Goal: Task Accomplishment & Management: Use online tool/utility

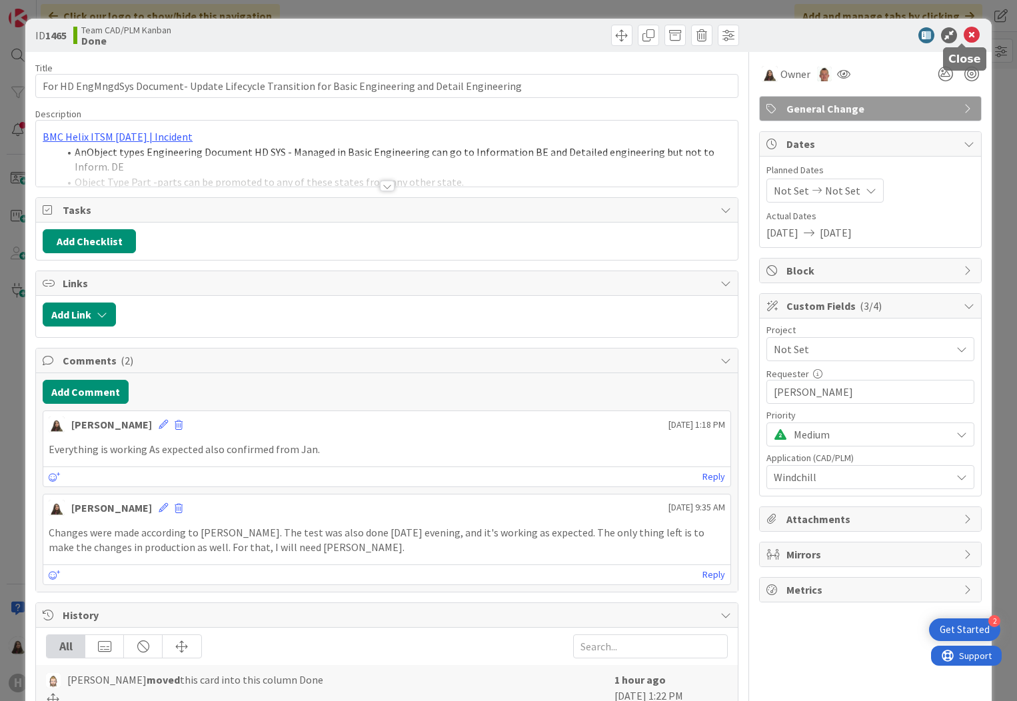
click at [964, 32] on icon at bounding box center [972, 35] width 16 height 16
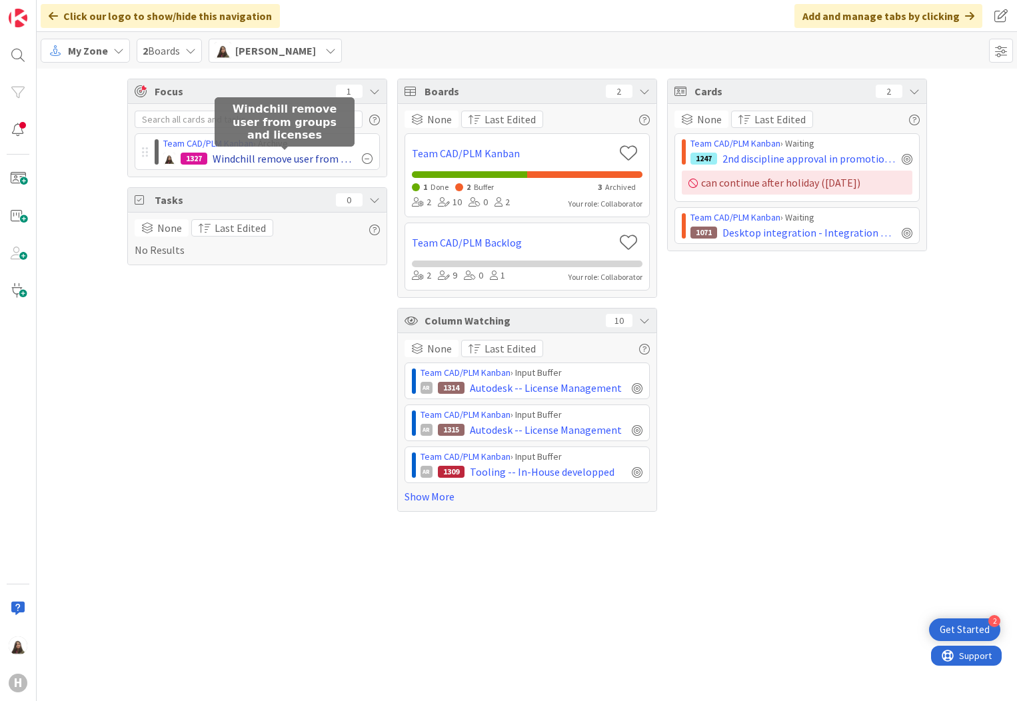
click at [353, 157] on span "Windchill remove user from groups and licenses" at bounding box center [285, 159] width 144 height 16
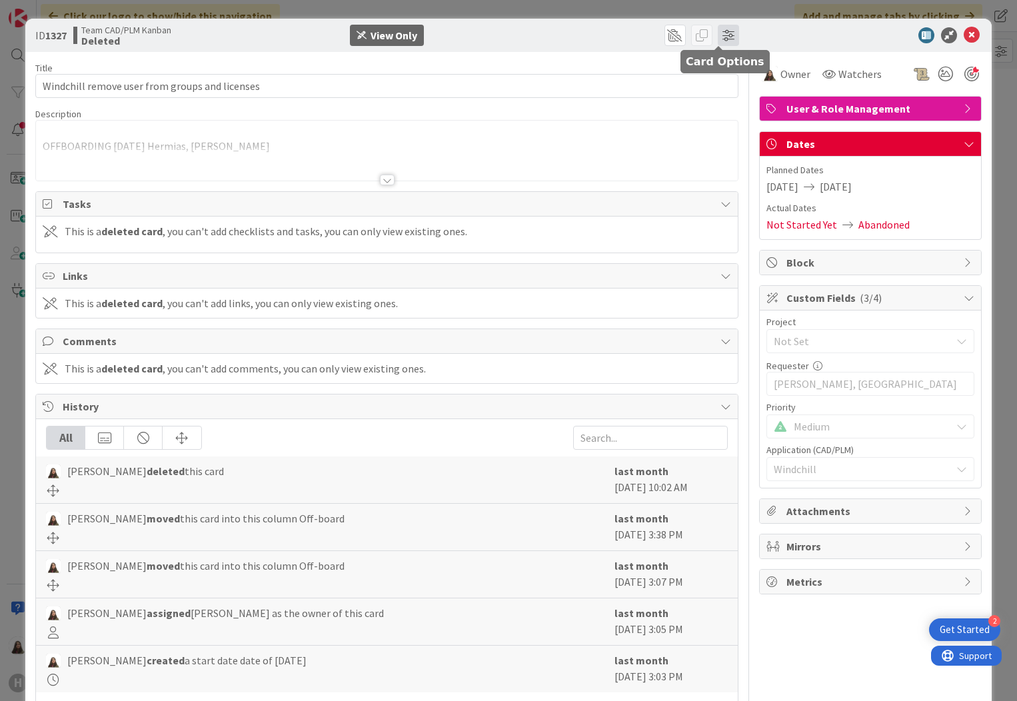
click at [719, 35] on span at bounding box center [728, 35] width 21 height 21
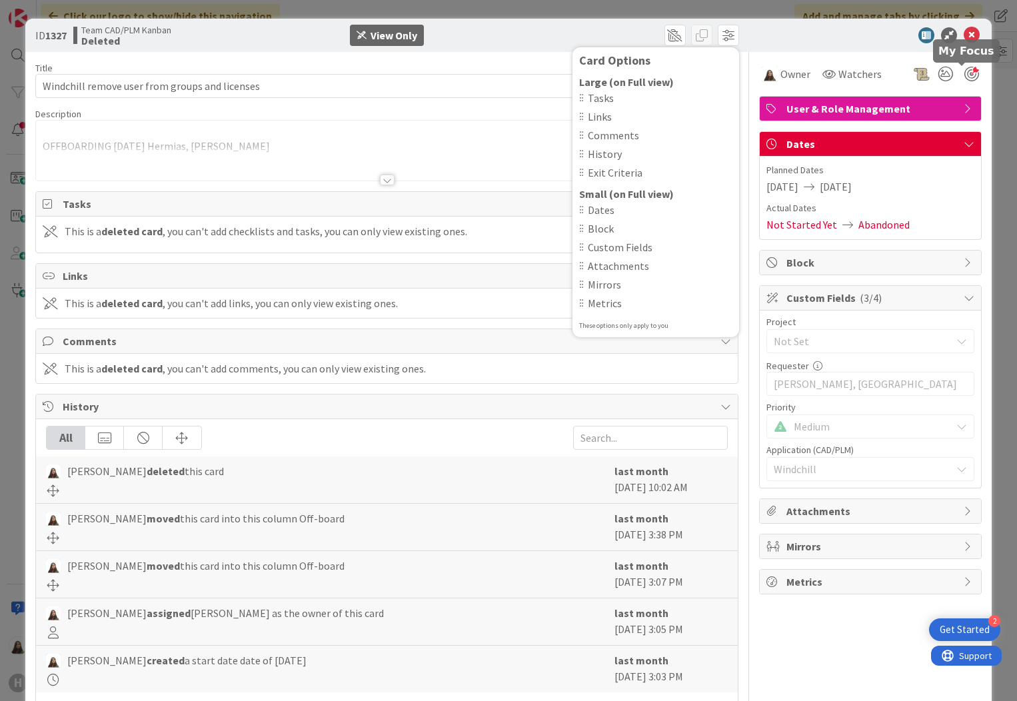
click at [965, 73] on div at bounding box center [972, 74] width 15 height 15
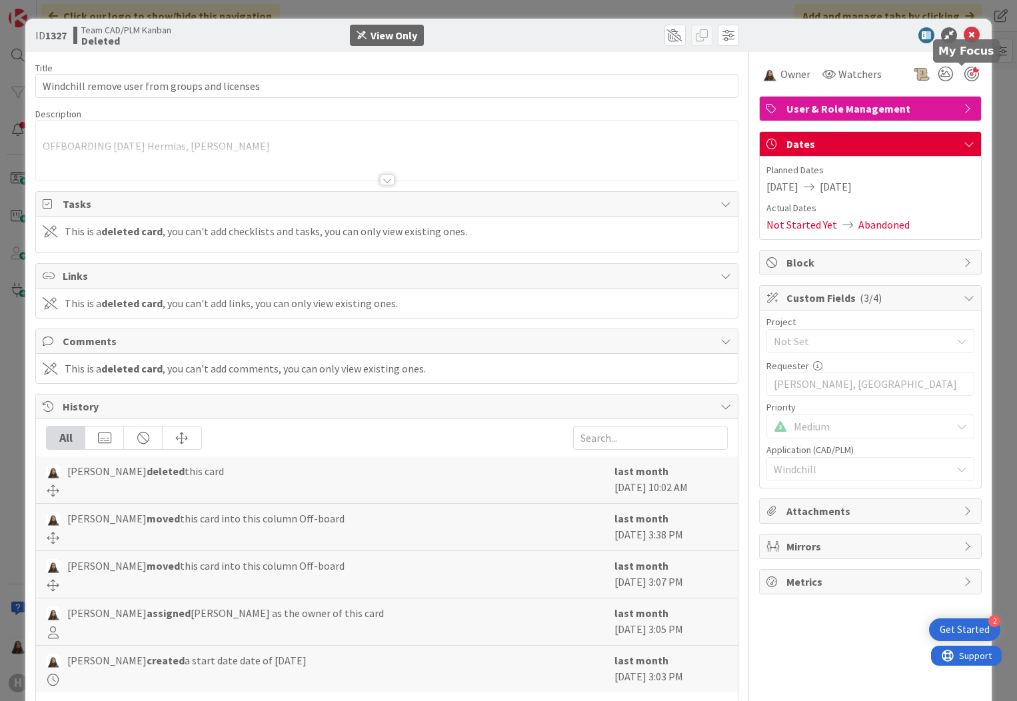
click at [966, 71] on div at bounding box center [972, 74] width 15 height 15
click at [969, 69] on div at bounding box center [972, 74] width 15 height 15
click at [965, 69] on div at bounding box center [972, 74] width 15 height 15
click at [966, 74] on div at bounding box center [972, 74] width 15 height 15
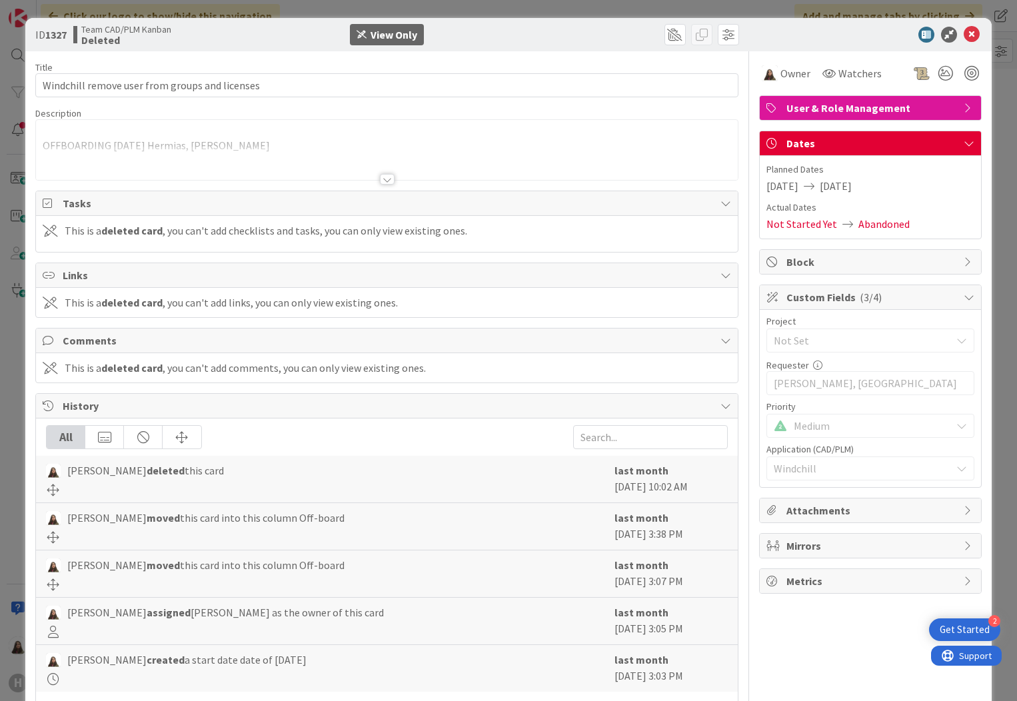
scroll to position [50, 0]
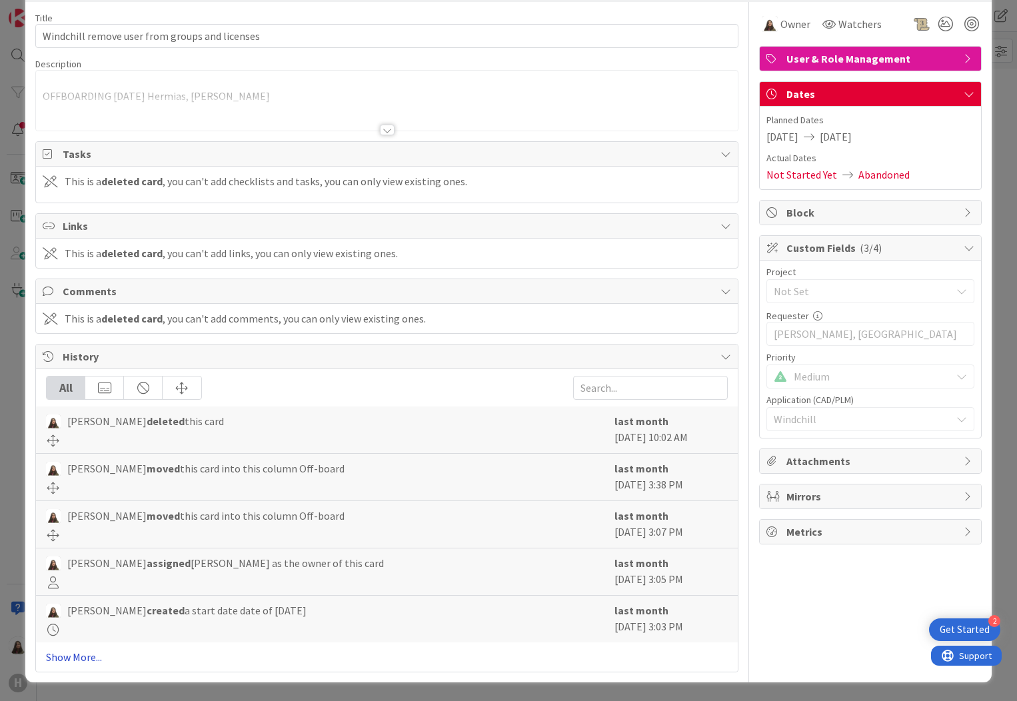
click at [81, 659] on link "Show More..." at bounding box center [387, 657] width 682 height 16
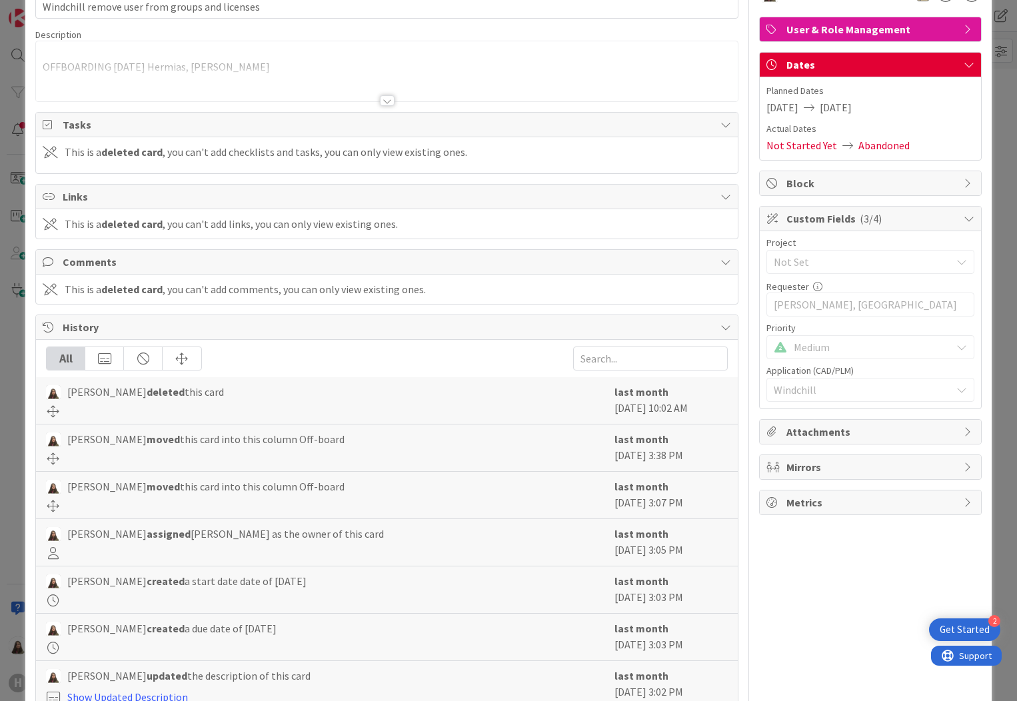
scroll to position [0, 0]
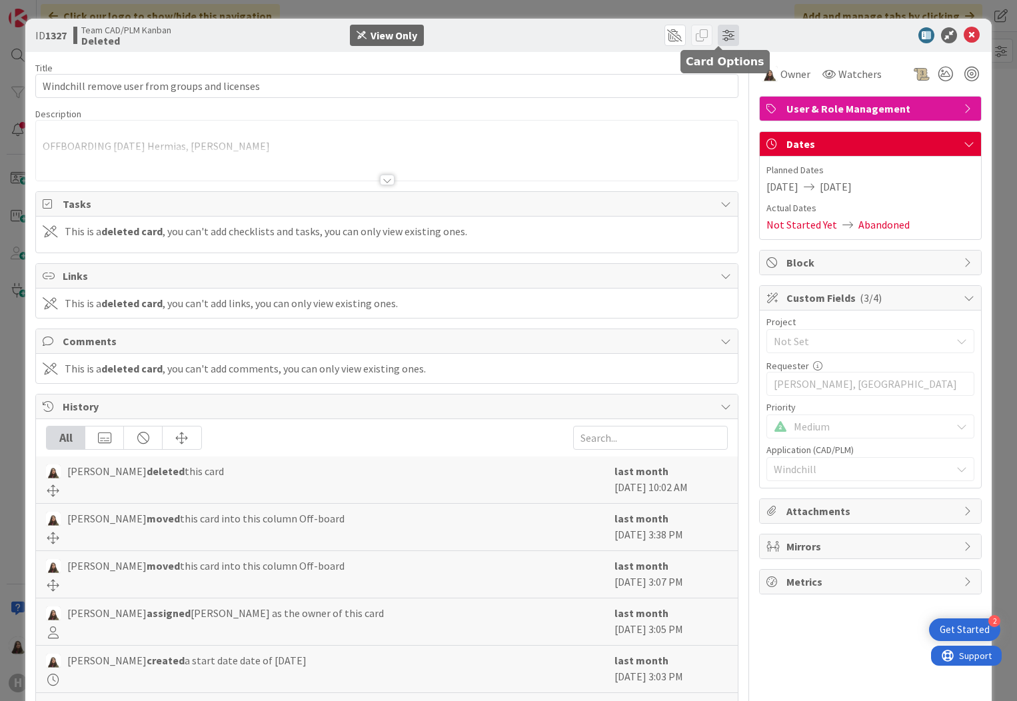
click at [721, 35] on span at bounding box center [728, 35] width 21 height 21
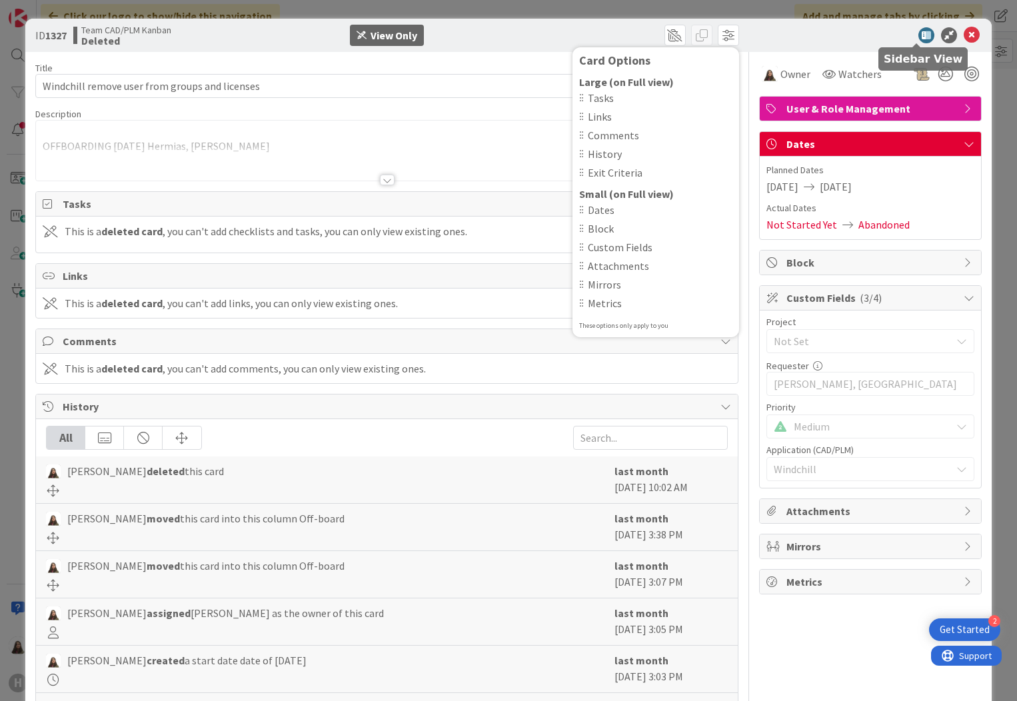
click at [919, 34] on icon at bounding box center [927, 35] width 16 height 16
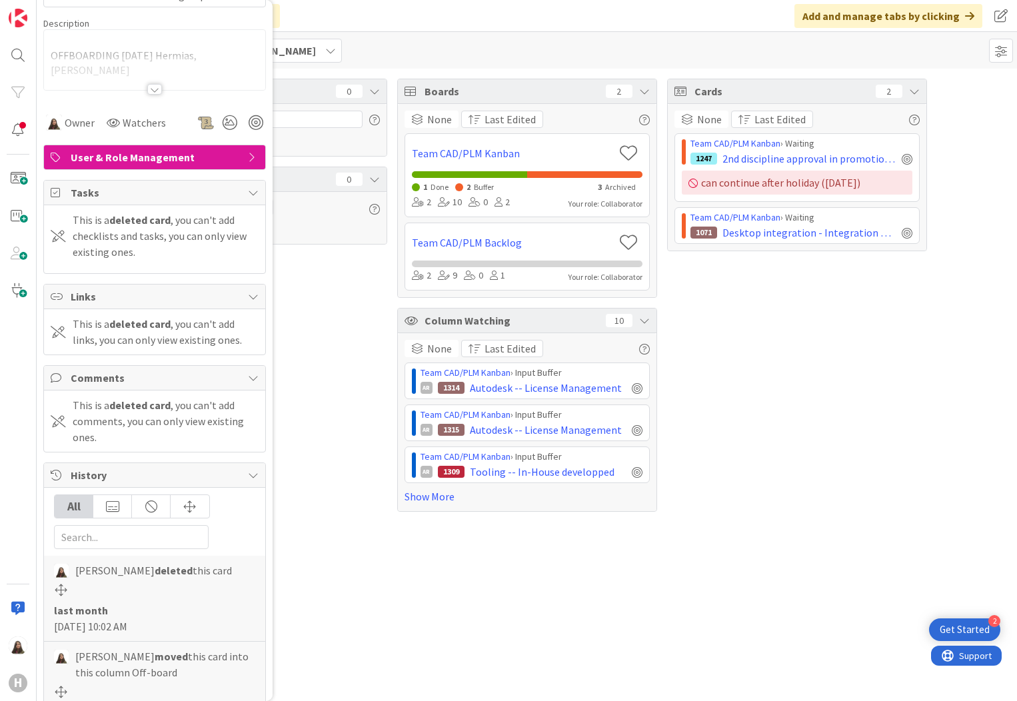
scroll to position [67, 0]
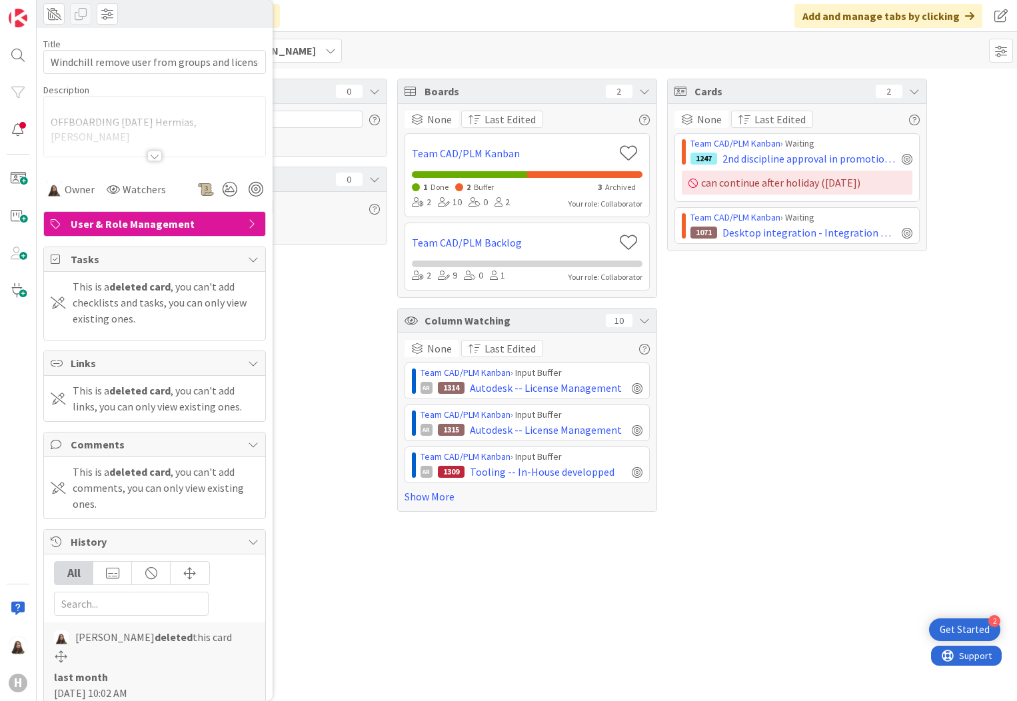
click at [248, 259] on icon at bounding box center [253, 259] width 11 height 11
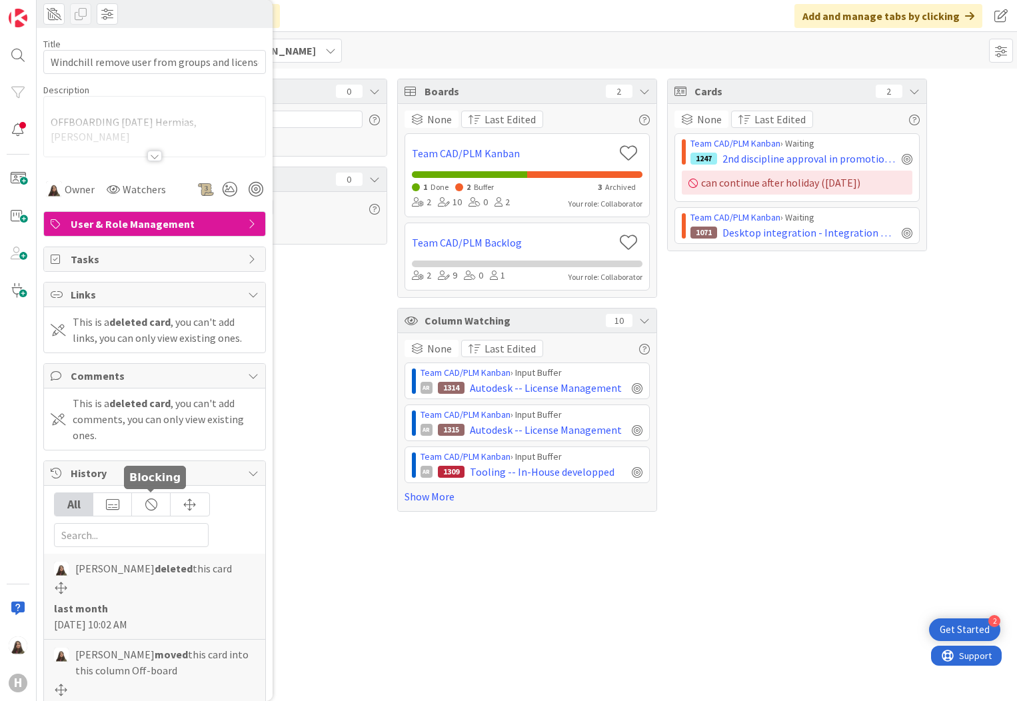
click at [149, 503] on div at bounding box center [151, 504] width 39 height 23
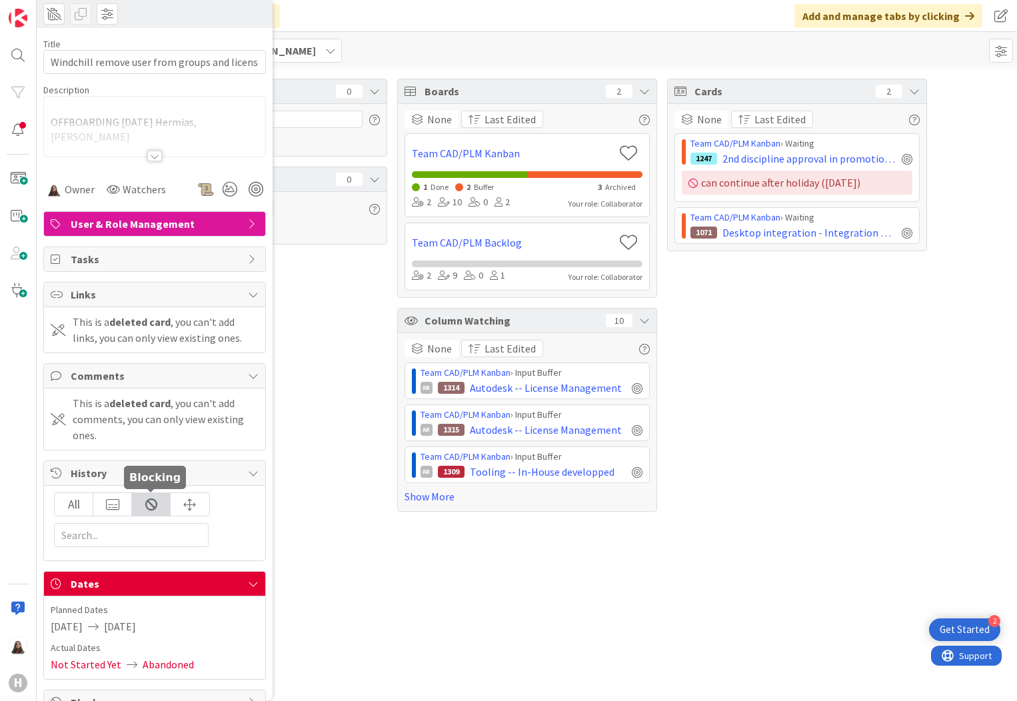
click at [160, 505] on div at bounding box center [151, 504] width 39 height 23
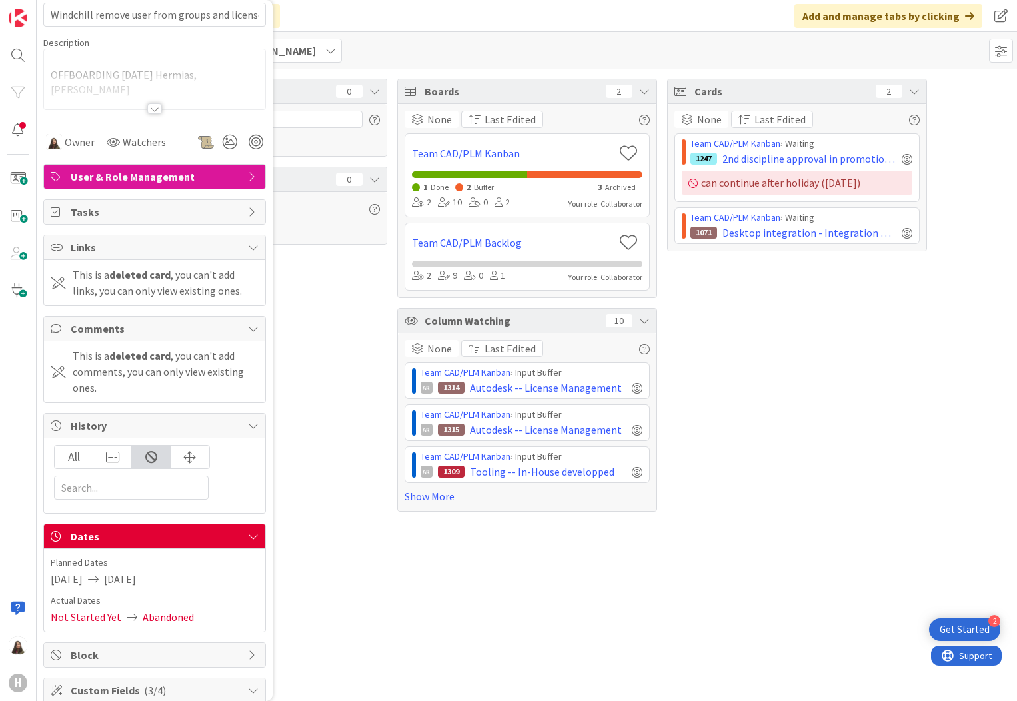
scroll to position [133, 0]
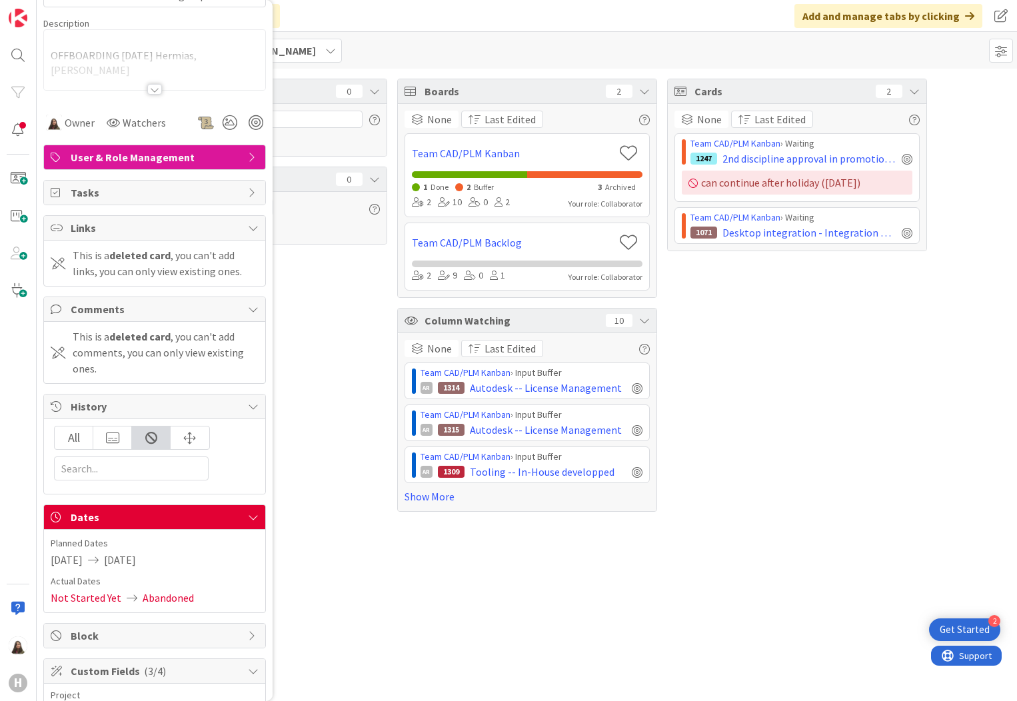
click at [231, 511] on span "Dates" at bounding box center [156, 517] width 171 height 16
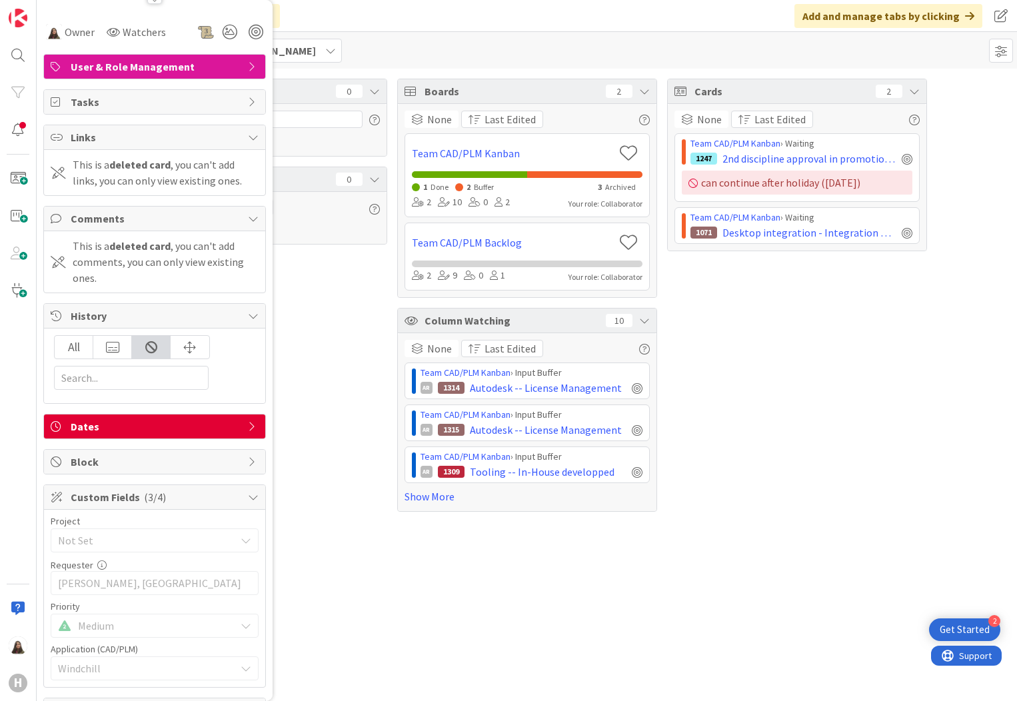
scroll to position [193, 0]
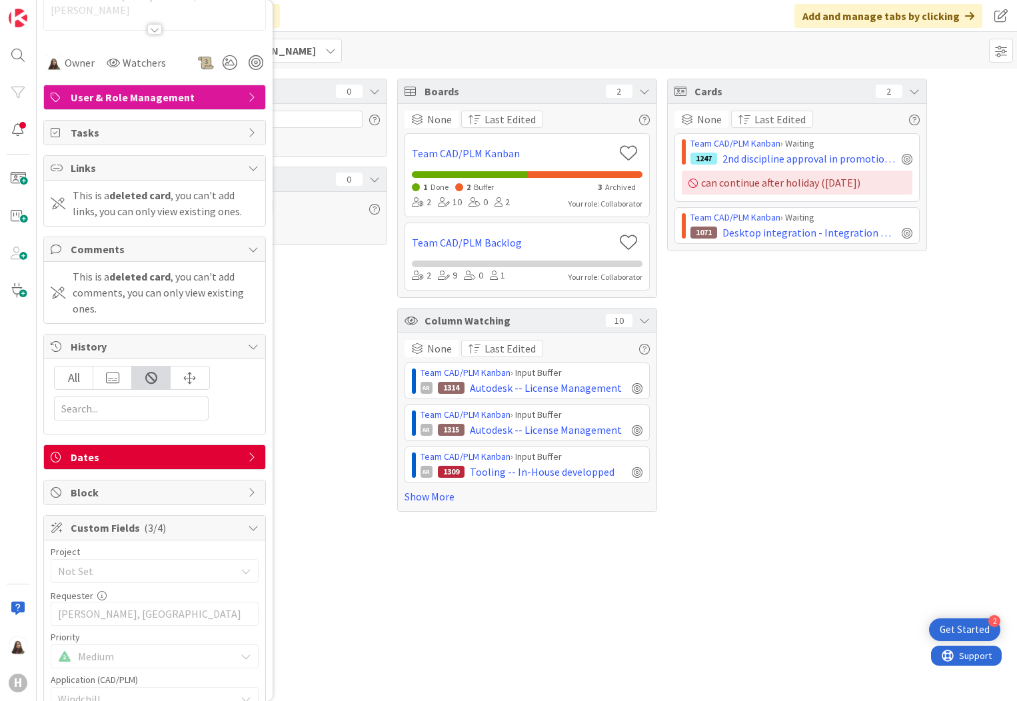
click at [107, 465] on span "Dates" at bounding box center [156, 457] width 171 height 16
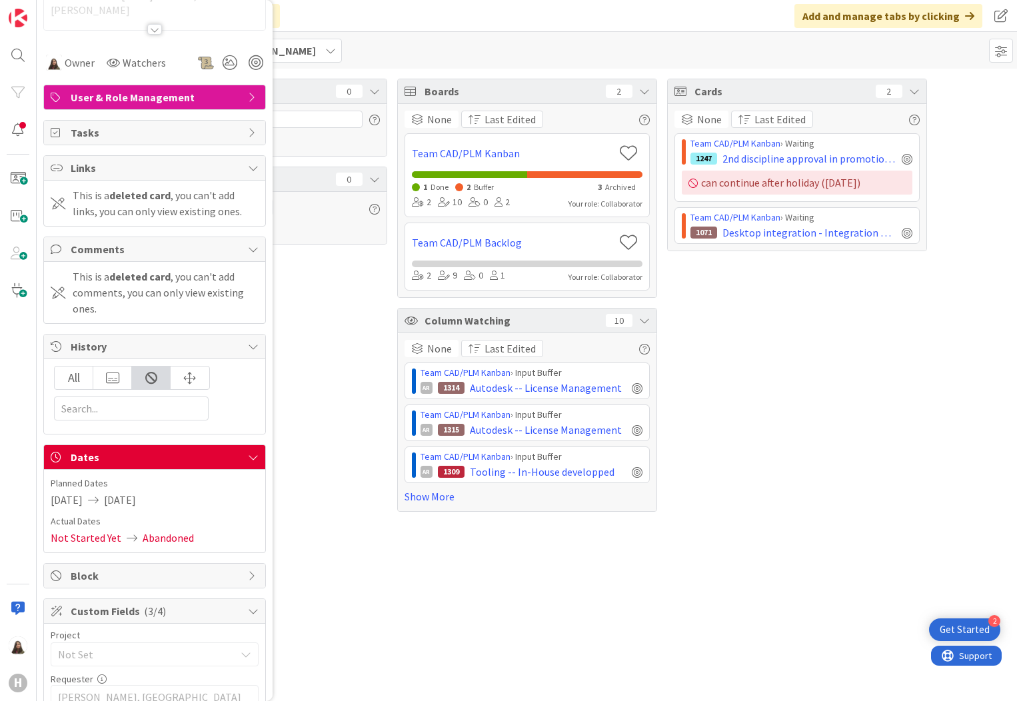
click at [83, 503] on span "[DATE]" at bounding box center [67, 500] width 32 height 16
click at [168, 539] on span "Abandoned" at bounding box center [168, 538] width 51 height 16
click at [248, 455] on icon at bounding box center [253, 457] width 11 height 11
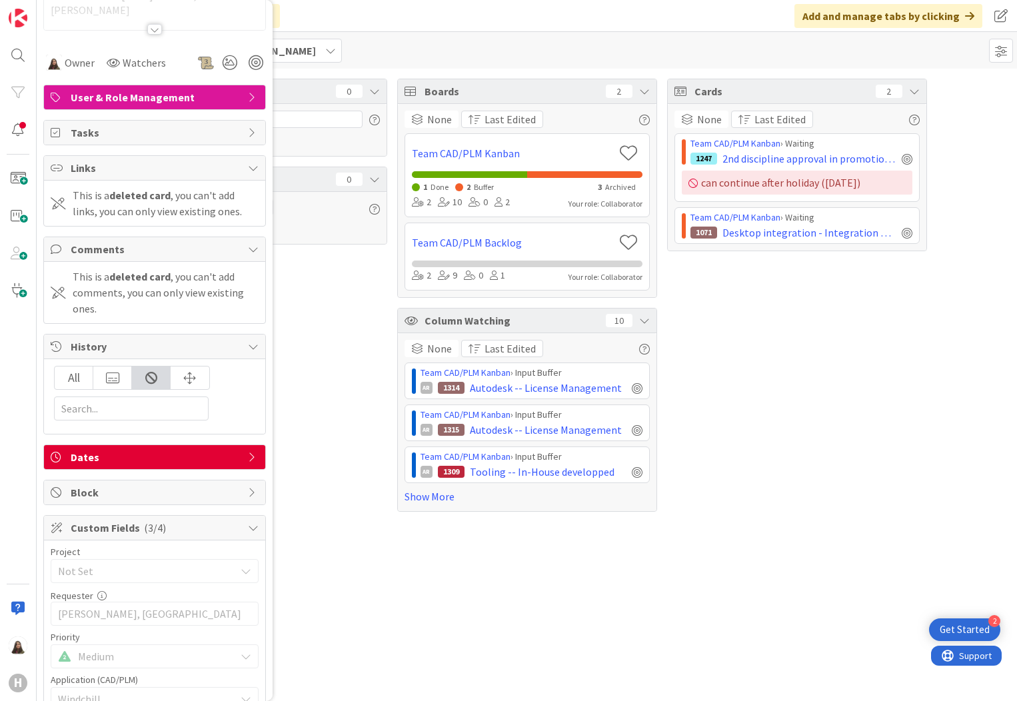
click at [176, 458] on span "Dates" at bounding box center [156, 457] width 171 height 16
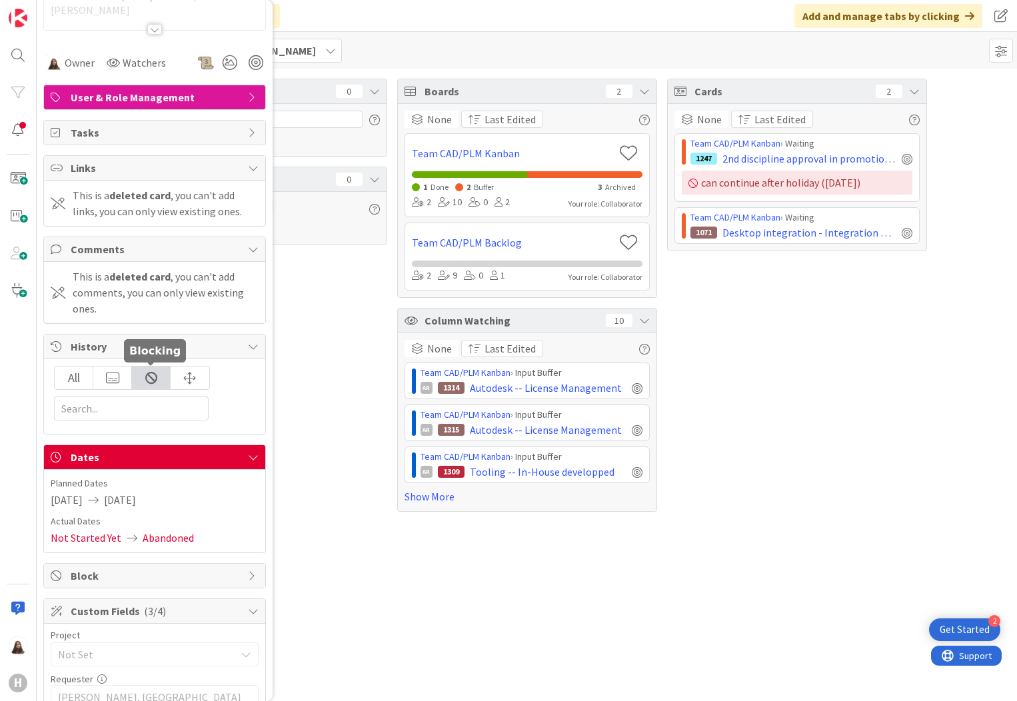
click at [150, 379] on div at bounding box center [151, 378] width 39 height 23
click at [152, 379] on div at bounding box center [151, 378] width 39 height 23
click at [115, 382] on div at bounding box center [112, 378] width 39 height 23
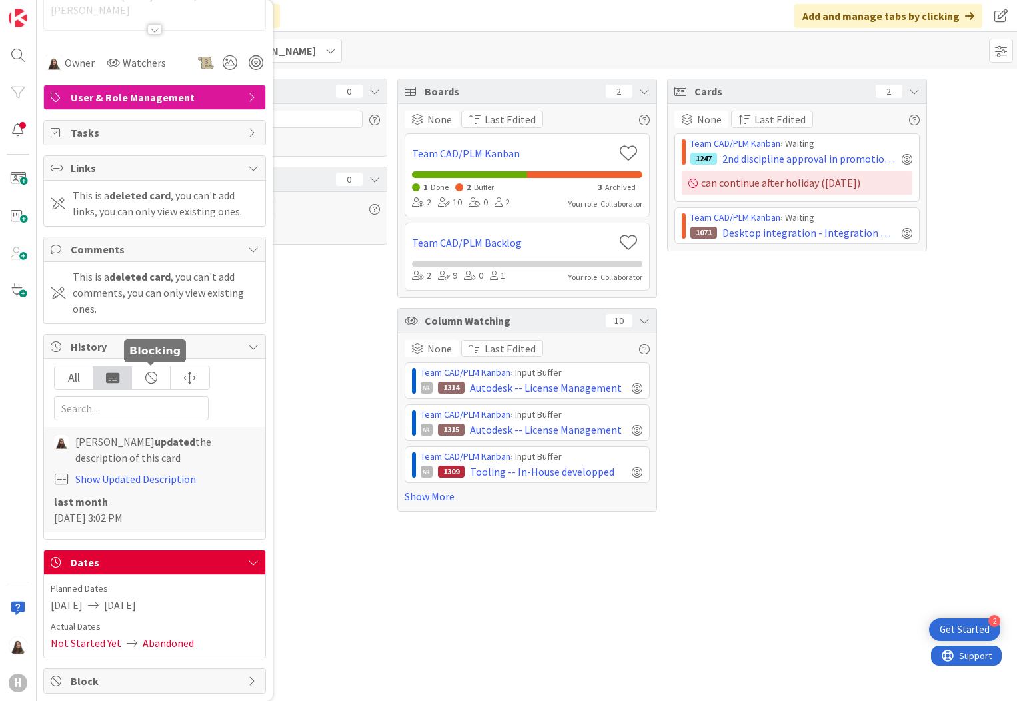
click at [150, 377] on div at bounding box center [151, 378] width 39 height 23
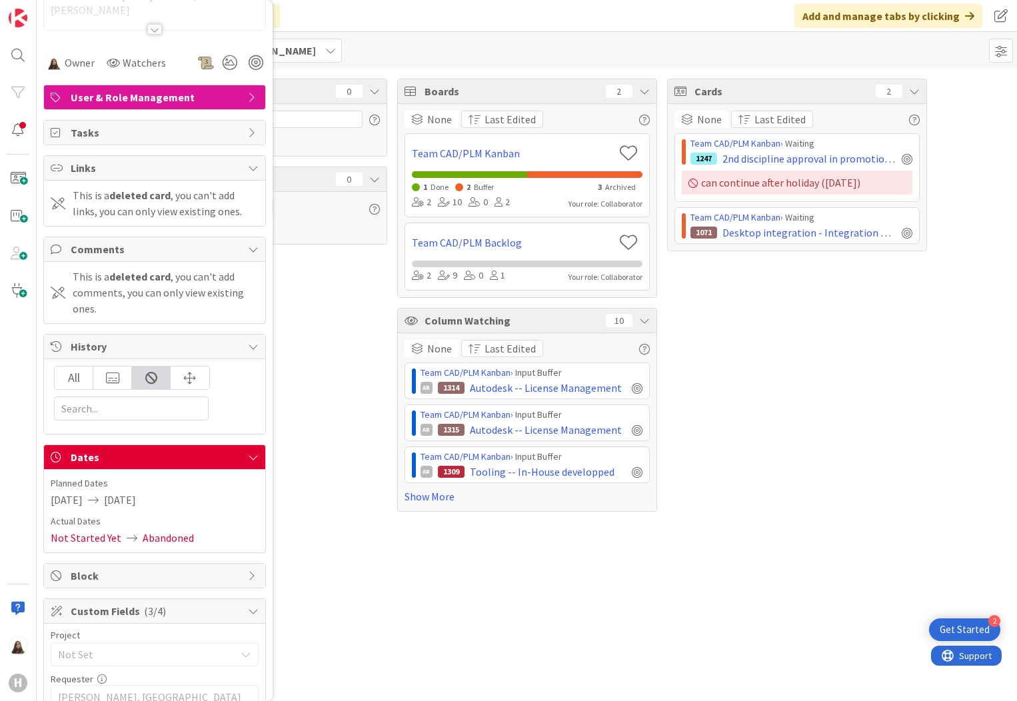
click at [122, 451] on span "Dates" at bounding box center [156, 457] width 171 height 16
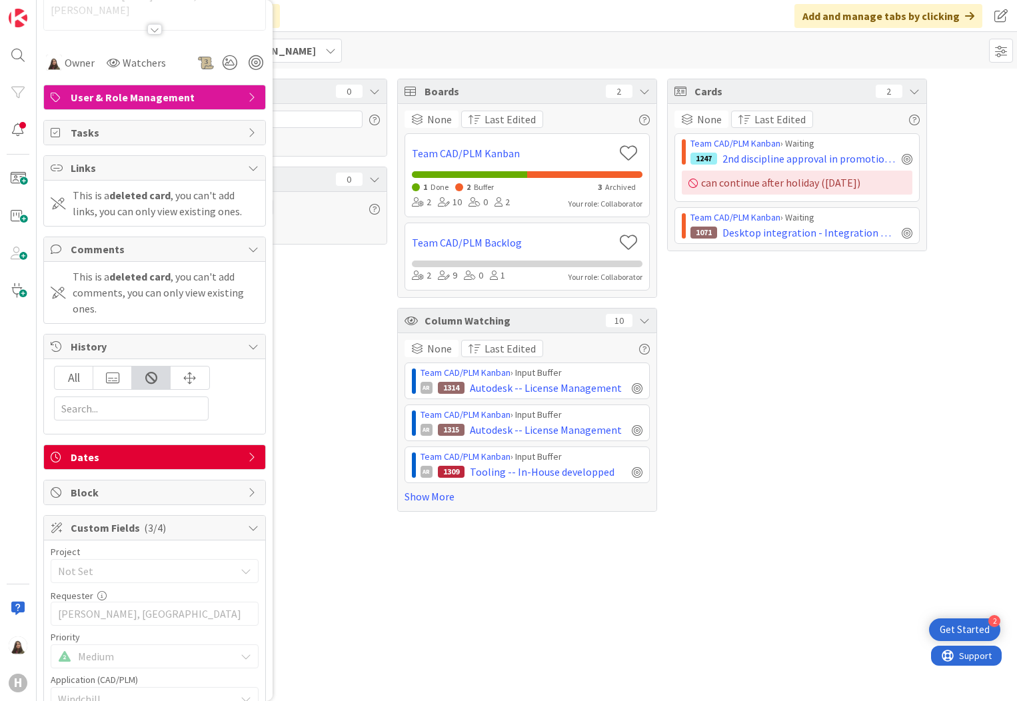
click at [94, 496] on span "Block" at bounding box center [156, 493] width 171 height 16
click at [139, 526] on div "Blocking is not available on deleted cards ." at bounding box center [166, 528] width 186 height 32
click at [88, 534] on b "deleted cards" at bounding box center [155, 527] width 164 height 29
click at [51, 533] on div at bounding box center [58, 528] width 15 height 12
click at [57, 529] on div at bounding box center [58, 528] width 15 height 12
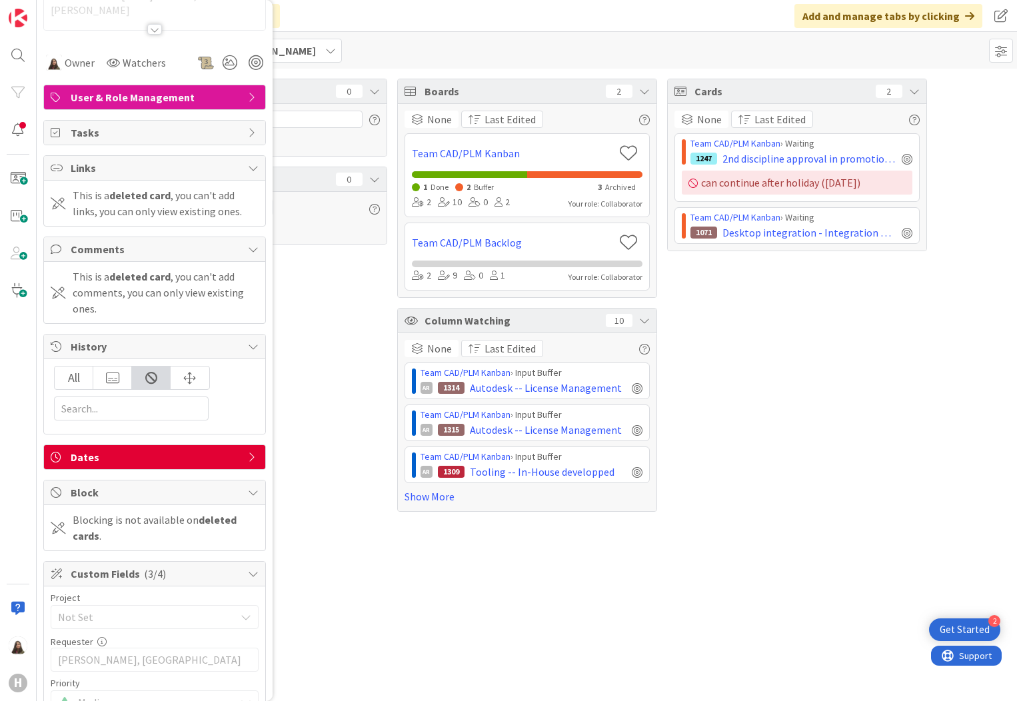
click at [247, 484] on div "Block" at bounding box center [154, 493] width 221 height 25
click at [248, 523] on icon at bounding box center [253, 528] width 11 height 11
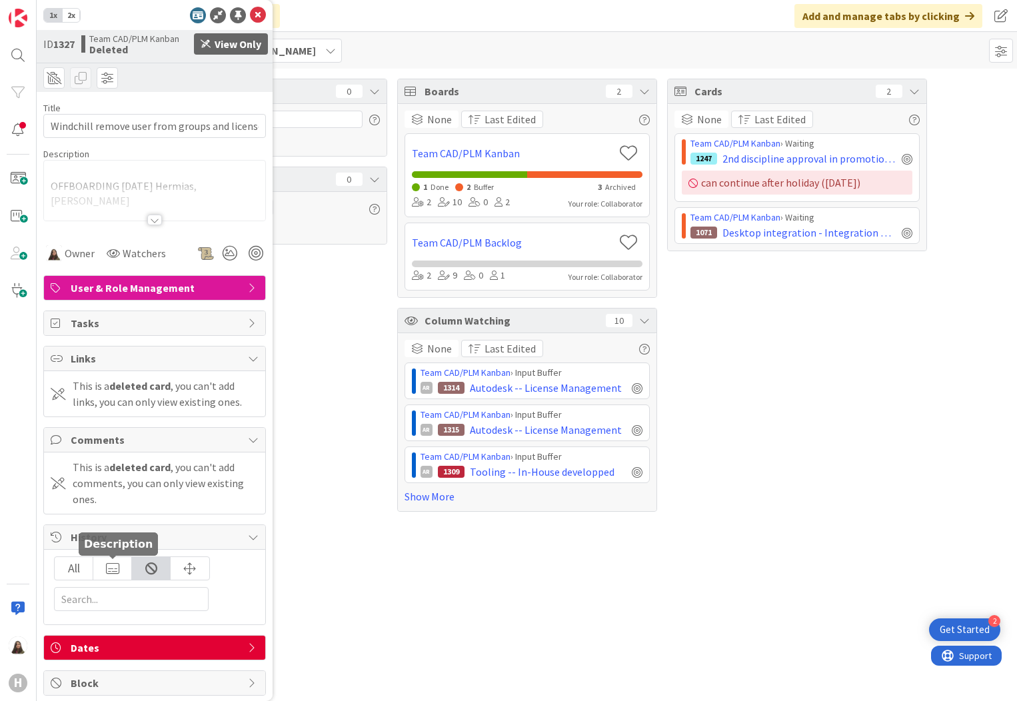
scroll to position [0, 0]
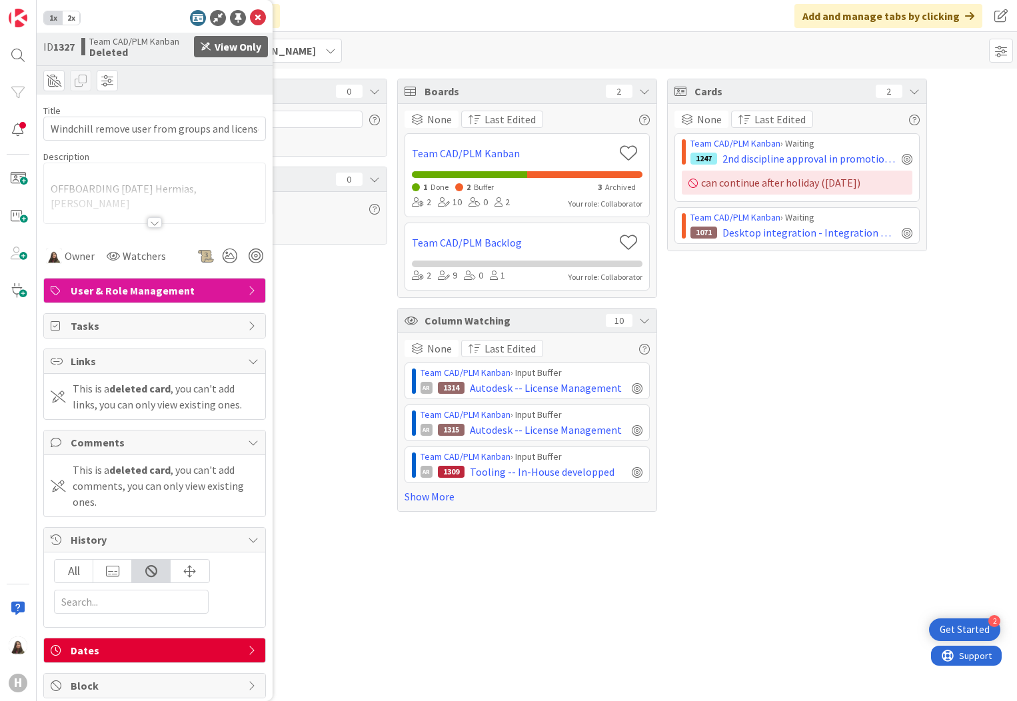
click at [248, 326] on icon at bounding box center [253, 326] width 11 height 11
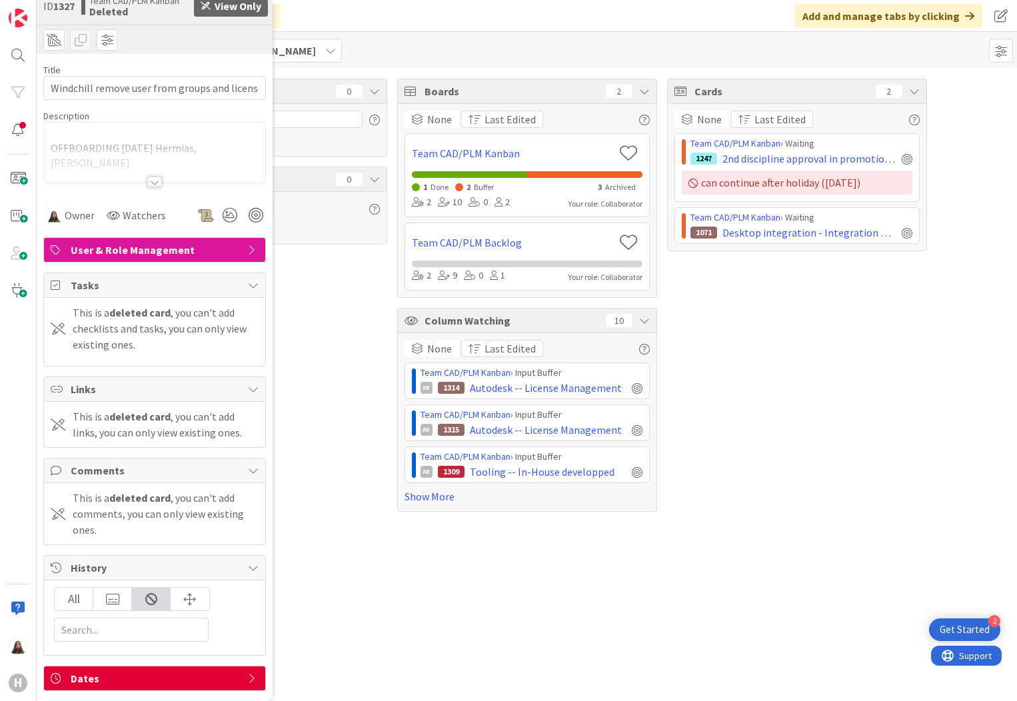
scroll to position [133, 0]
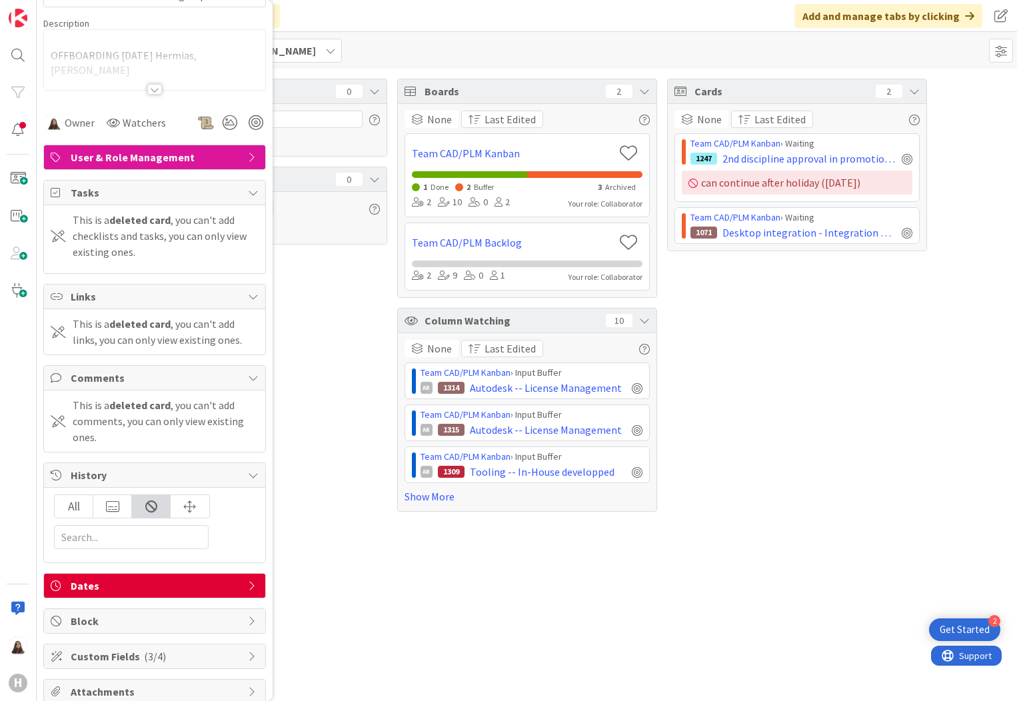
click at [248, 291] on icon at bounding box center [253, 296] width 11 height 11
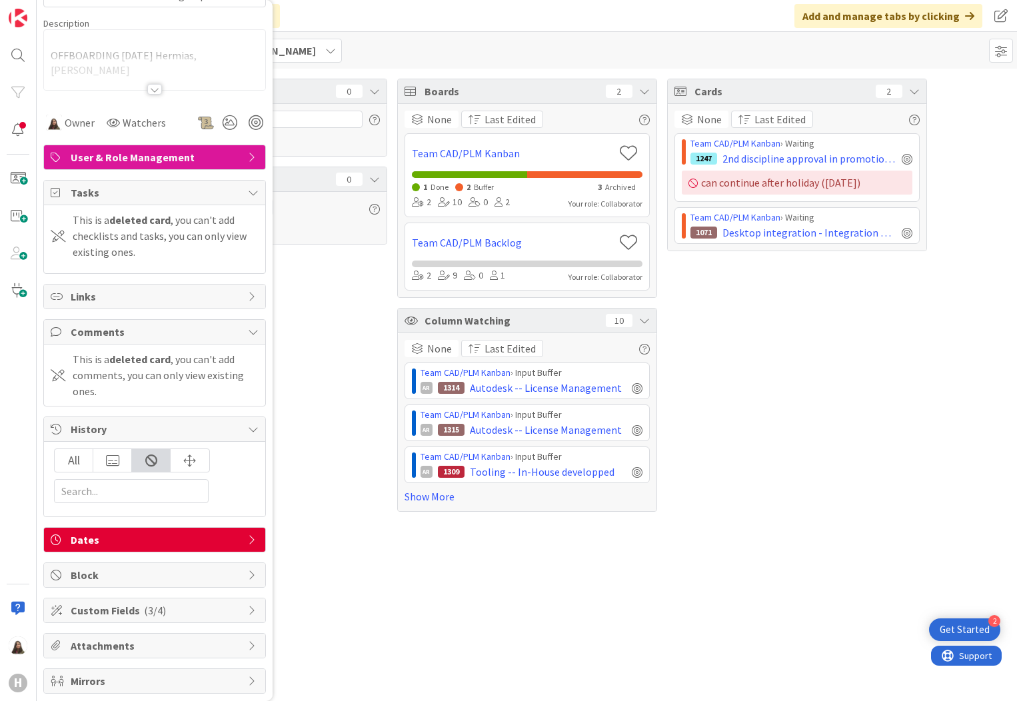
click at [248, 291] on icon at bounding box center [253, 296] width 11 height 11
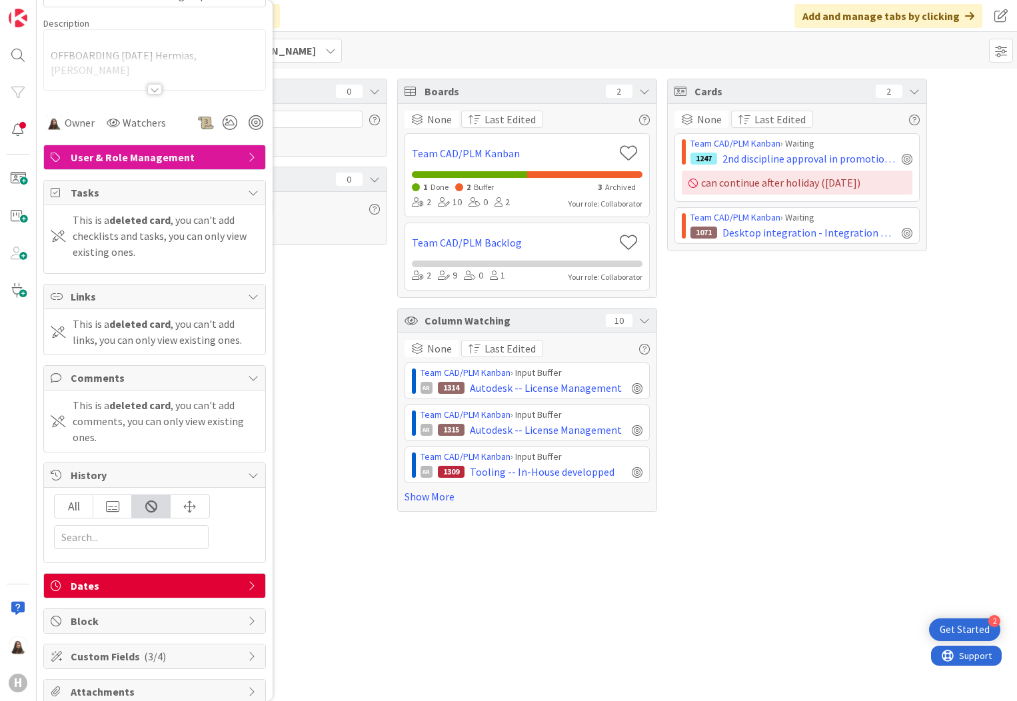
scroll to position [0, 0]
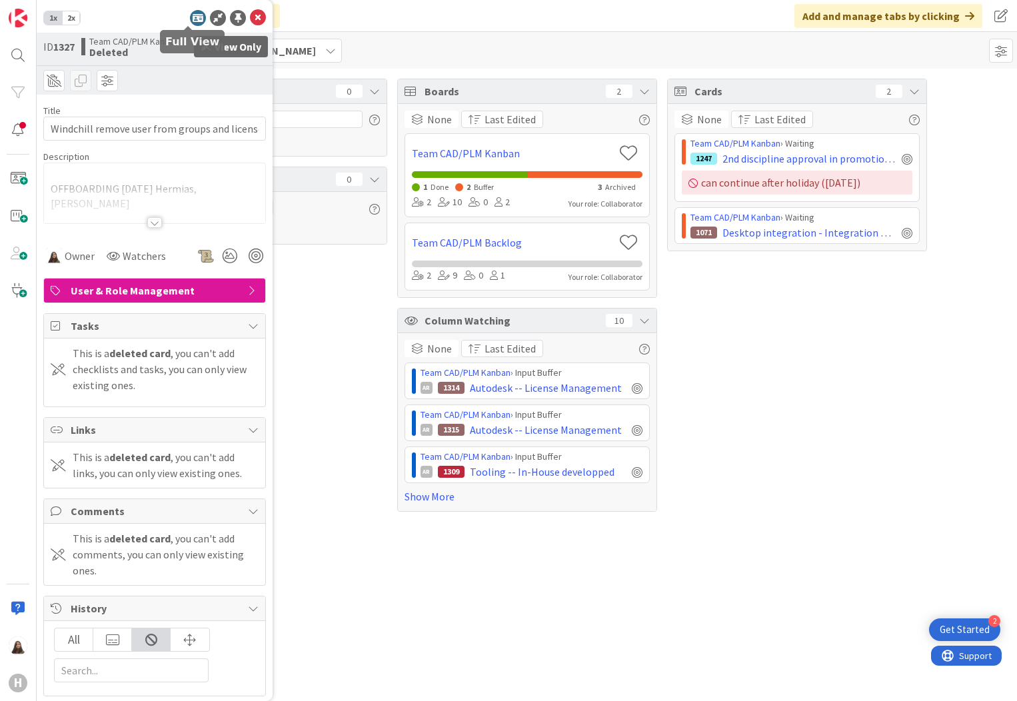
click at [190, 15] on icon at bounding box center [198, 18] width 16 height 16
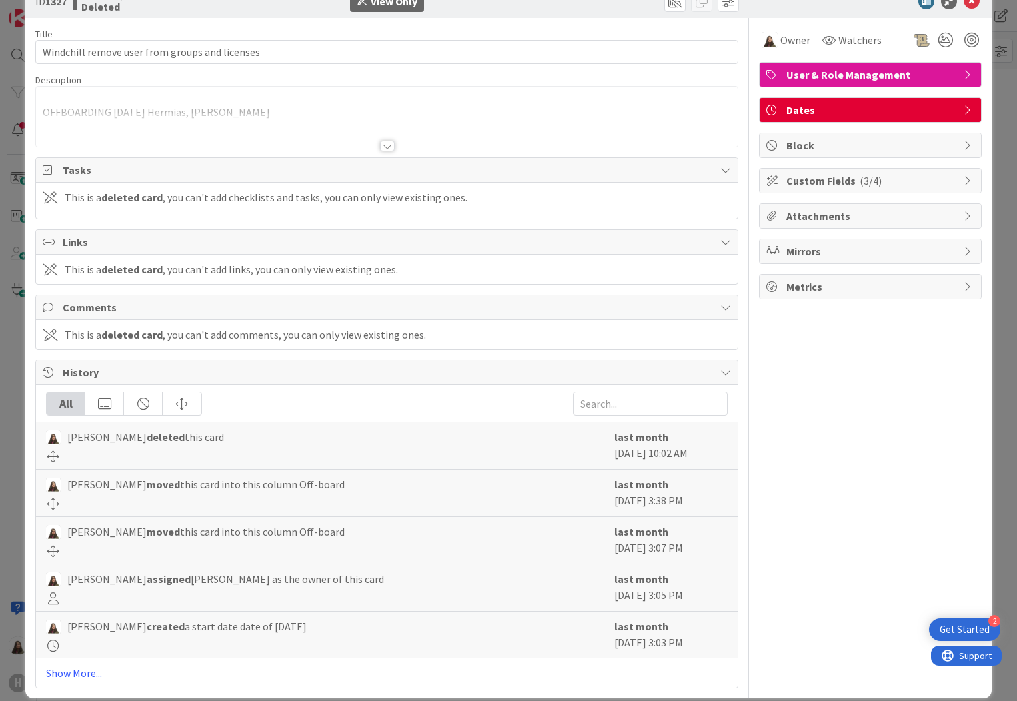
scroll to position [50, 0]
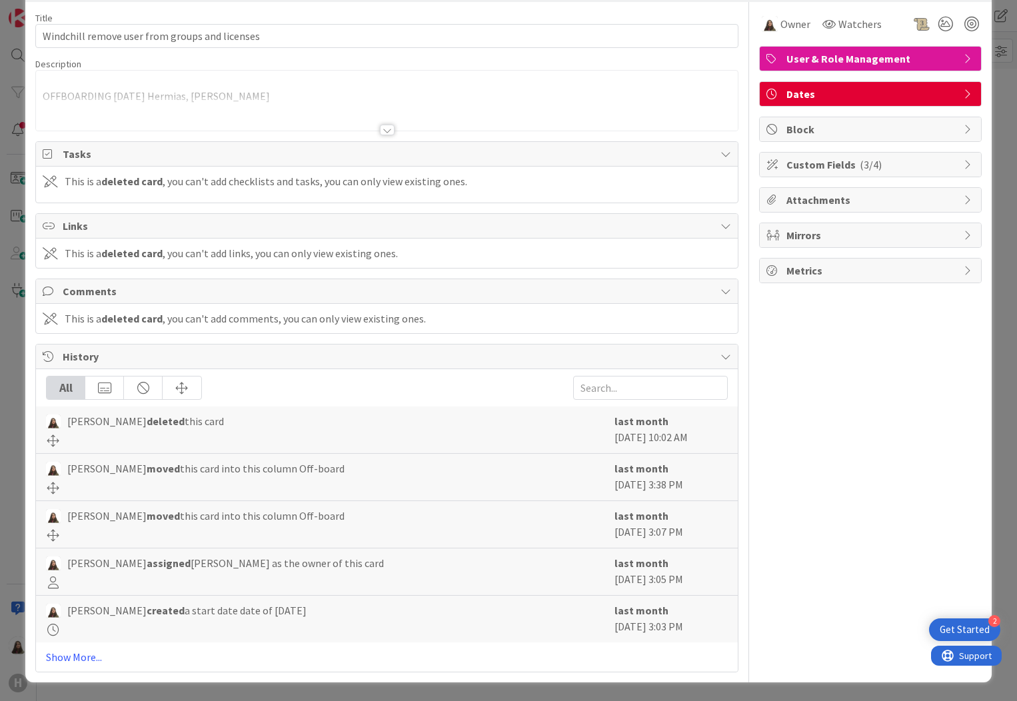
click at [998, 169] on div "ID 1327 Team CAD/PLM Kanban Deleted View Only Title 46 / 128 Windchill remove u…" at bounding box center [508, 350] width 1017 height 701
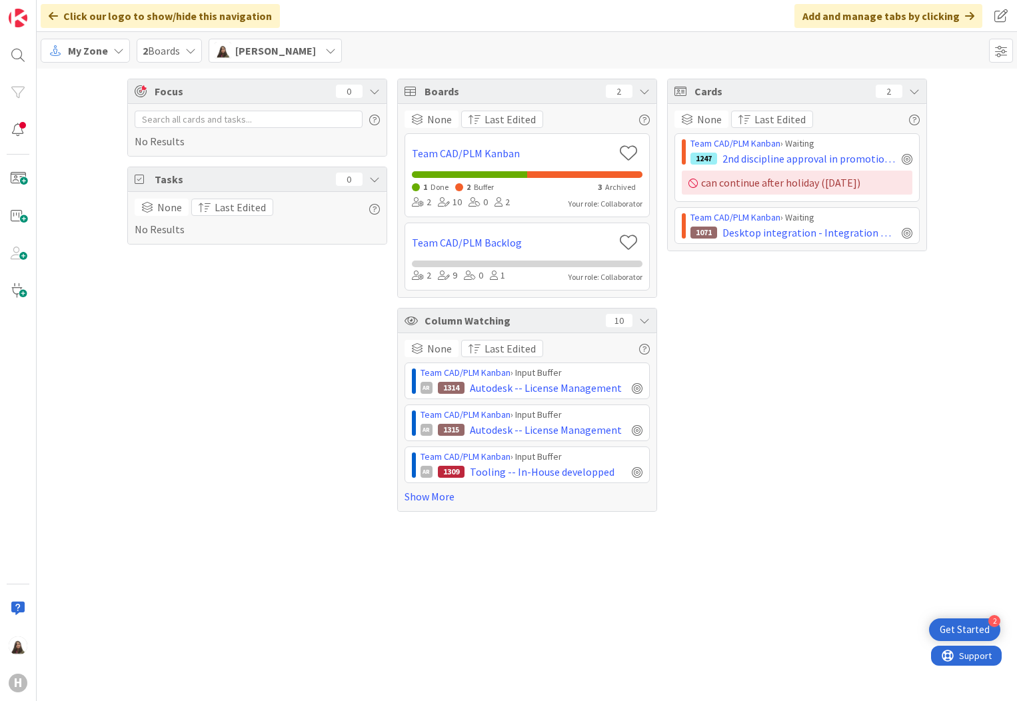
click at [855, 137] on div "Team CAD/PLM Kanban › Waiting" at bounding box center [802, 144] width 222 height 14
click at [871, 145] on div "Team CAD/PLM Kanban › Waiting" at bounding box center [802, 144] width 222 height 14
click at [871, 150] on div "Team CAD/PLM Kanban › Waiting" at bounding box center [802, 144] width 222 height 14
click at [19, 179] on span at bounding box center [18, 178] width 27 height 27
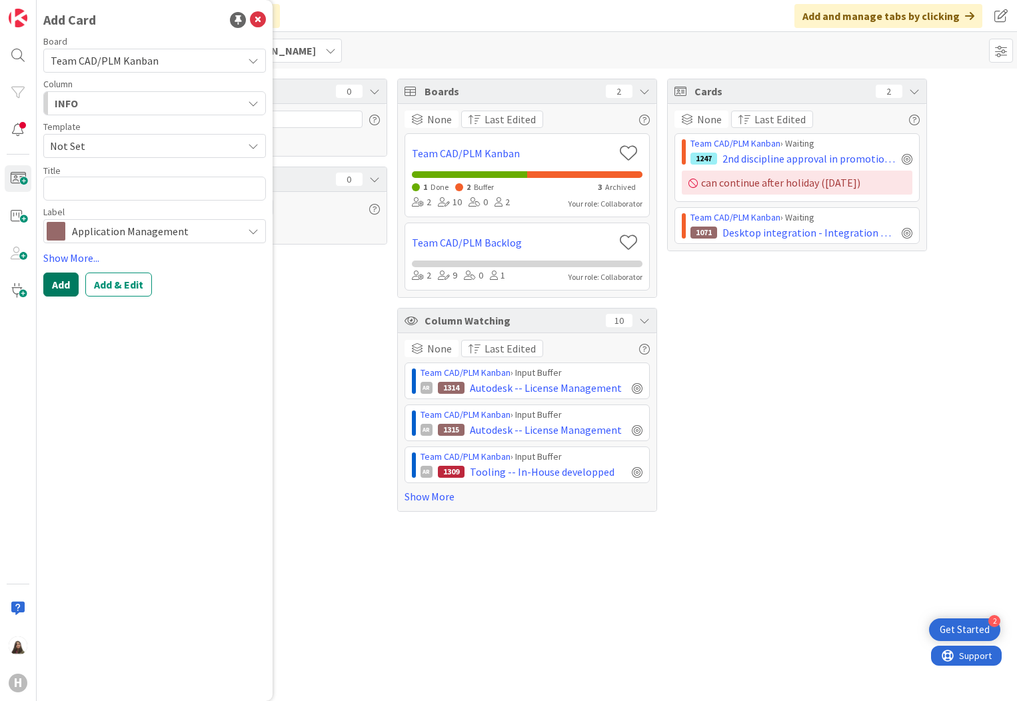
click at [67, 287] on button "Add" at bounding box center [60, 285] width 35 height 24
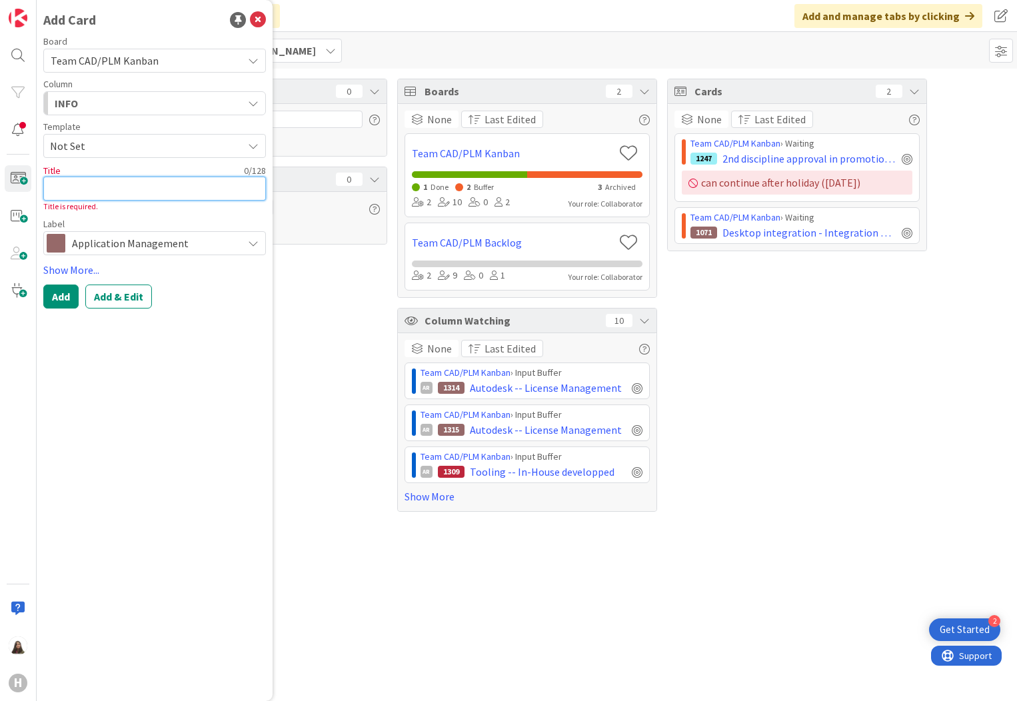
click at [87, 196] on textarea at bounding box center [154, 189] width 223 height 24
type textarea "x"
type textarea "rt"
type textarea "x"
type textarea "rtg"
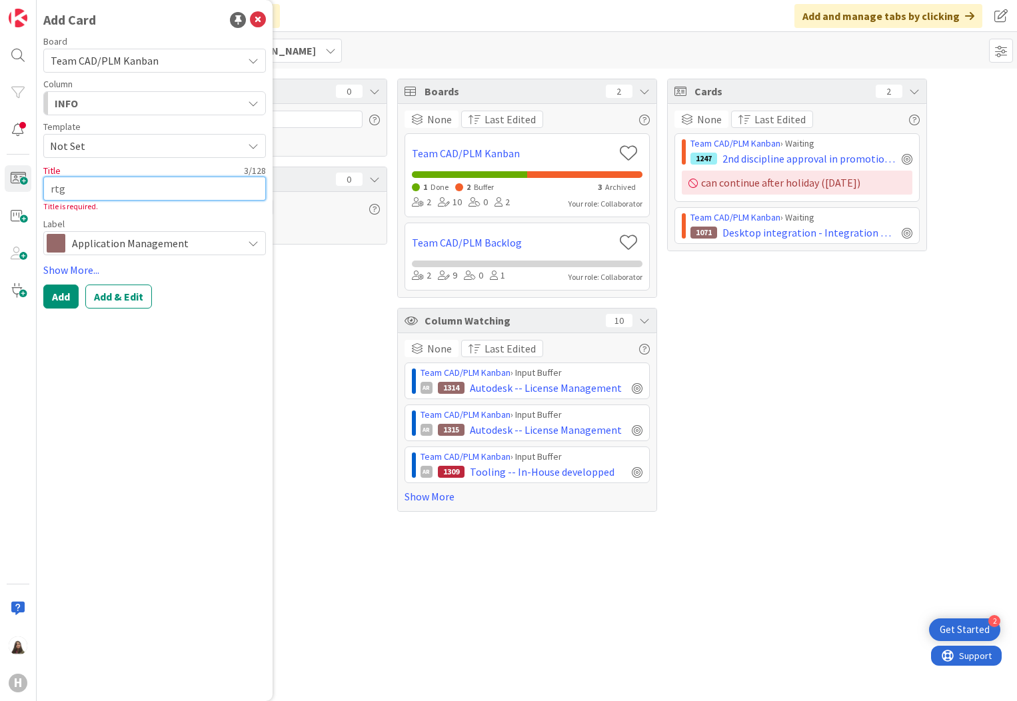
type textarea "x"
type textarea "rtgh"
click at [71, 297] on button "Add" at bounding box center [60, 297] width 35 height 24
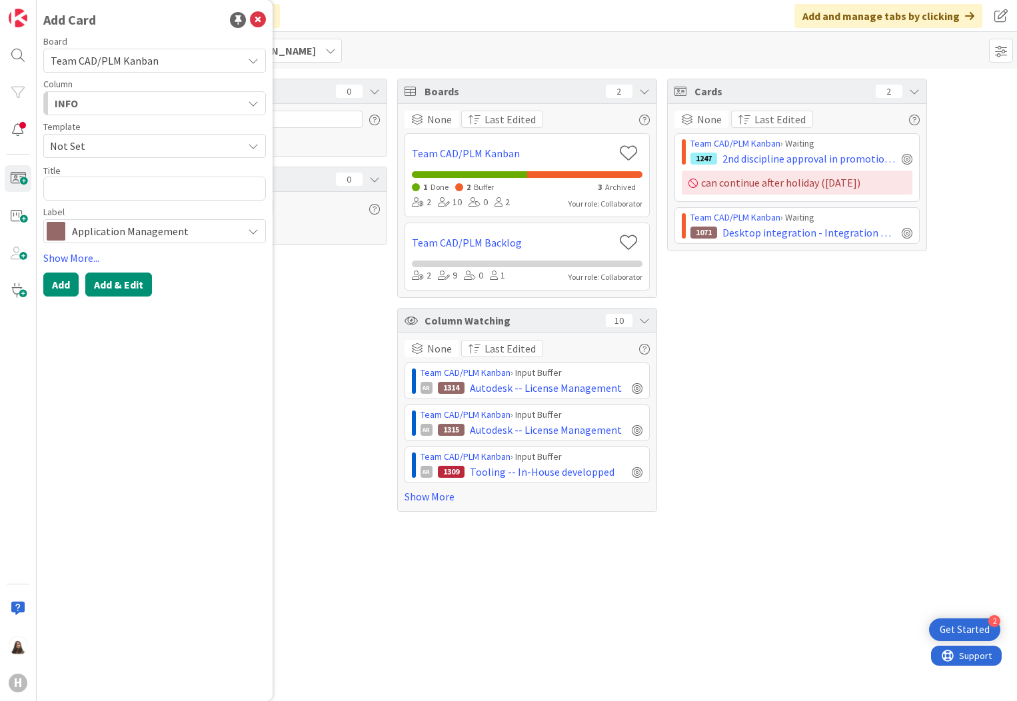
click at [101, 285] on button "Add & Edit" at bounding box center [118, 285] width 67 height 24
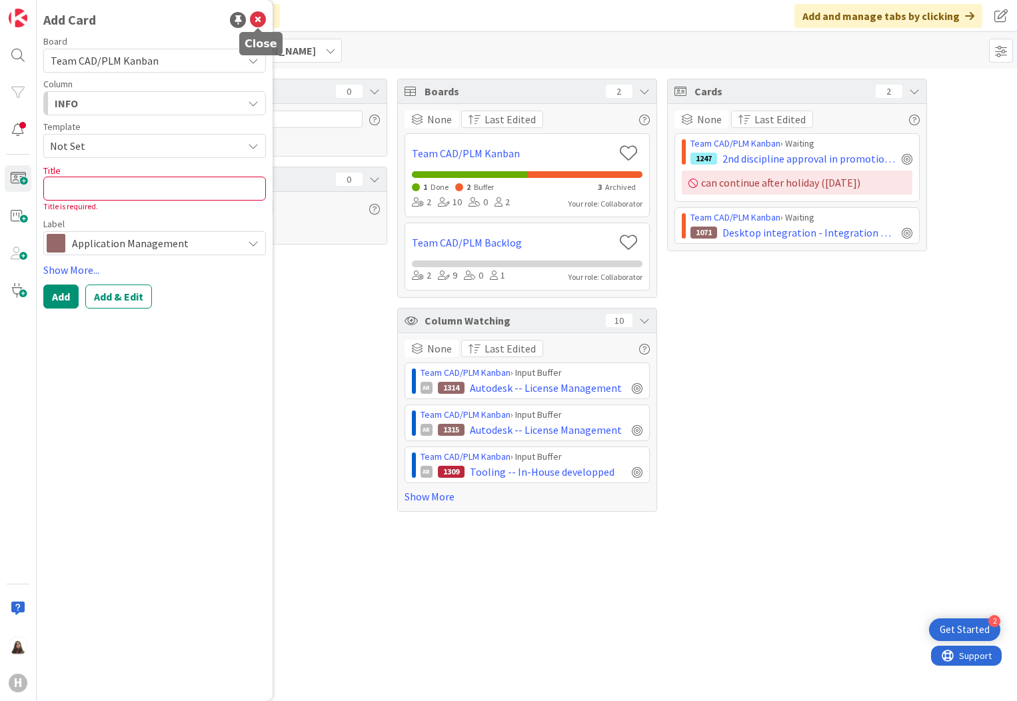
click at [255, 19] on icon at bounding box center [258, 20] width 16 height 16
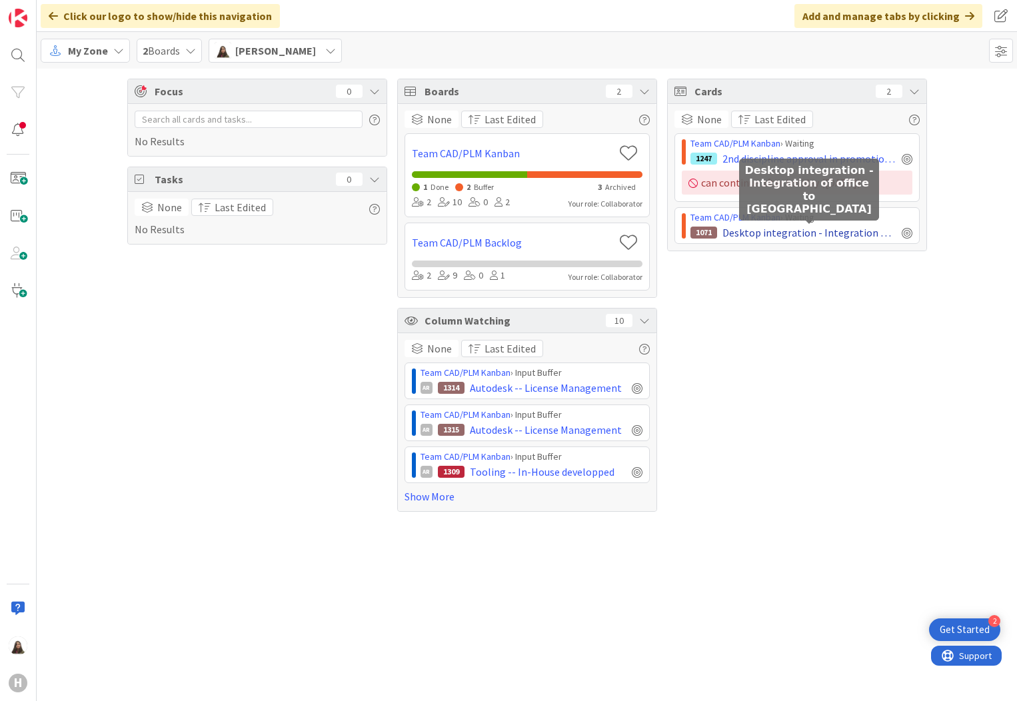
click at [767, 228] on span "Desktop integration - Integration of office to [GEOGRAPHIC_DATA]" at bounding box center [810, 233] width 174 height 16
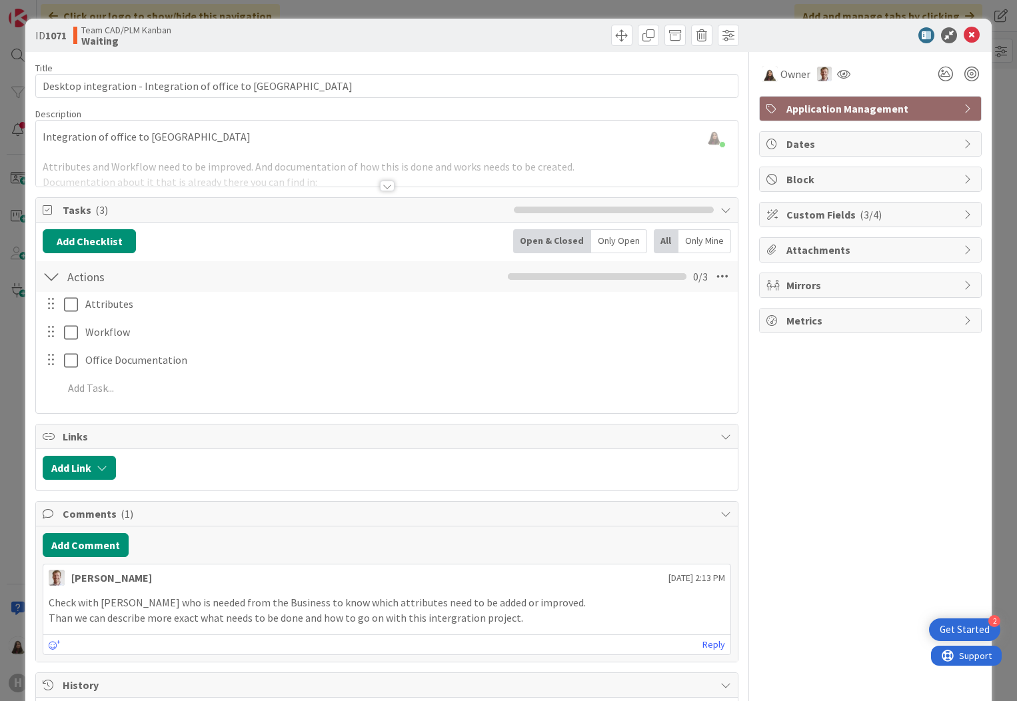
click at [959, 136] on div "Dates" at bounding box center [870, 144] width 221 height 24
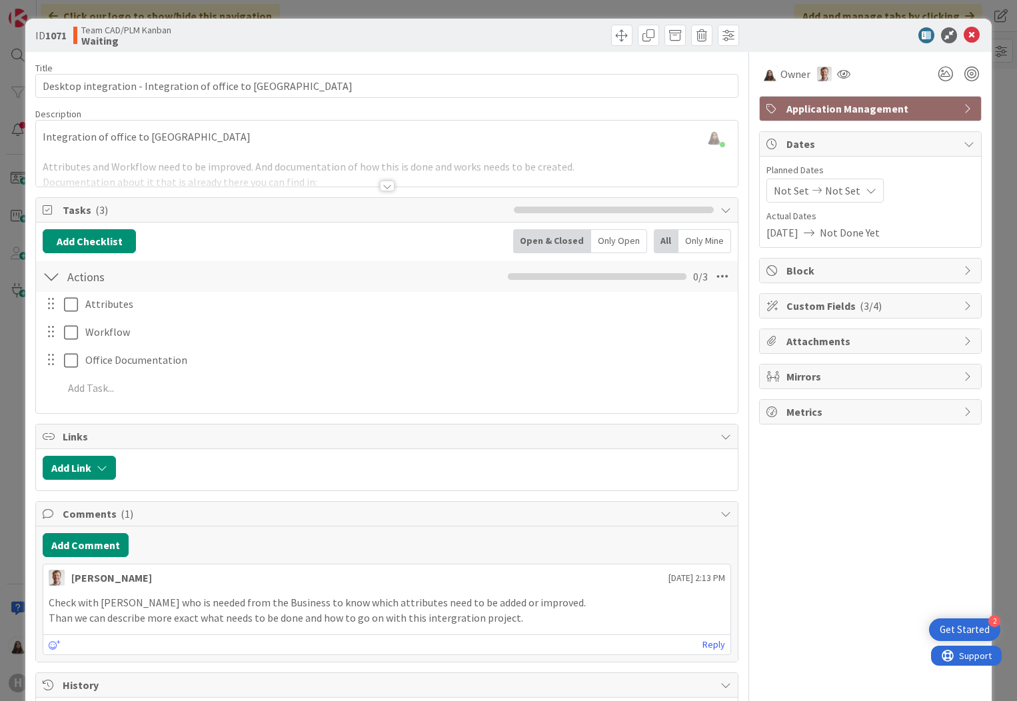
click at [951, 257] on div "Owner Application Management Dates Planned Dates Not Set Not Set Actual Dates […" at bounding box center [870, 528] width 223 height 953
click at [953, 259] on div "Block" at bounding box center [870, 271] width 221 height 24
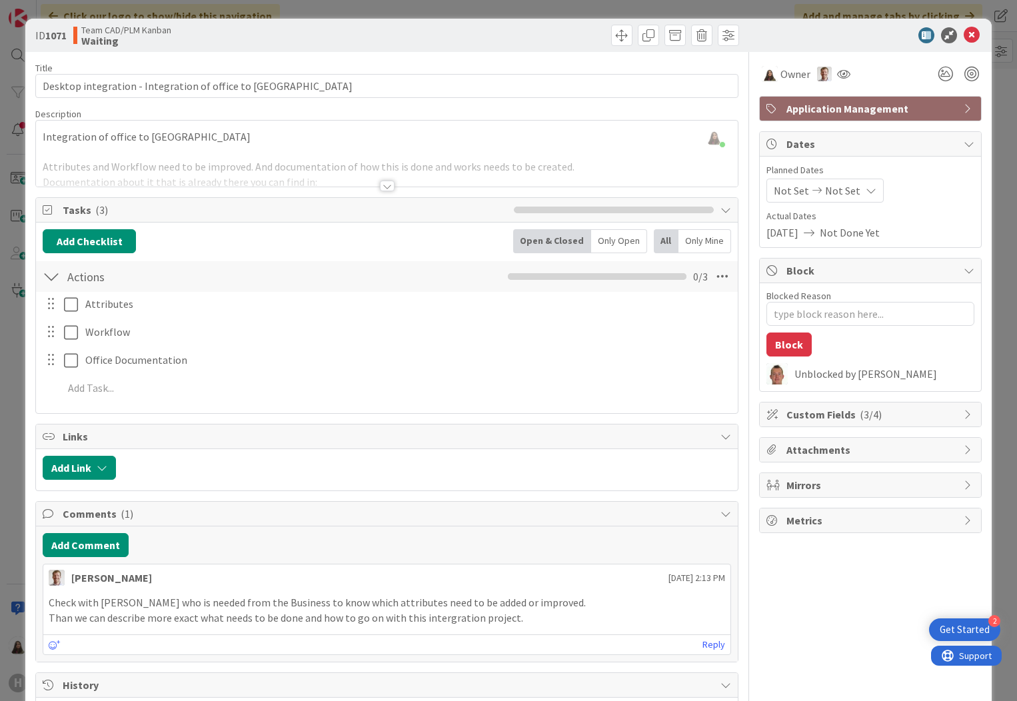
click at [953, 413] on div "Custom Fields ( 3/4 )" at bounding box center [870, 415] width 221 height 24
type textarea "x"
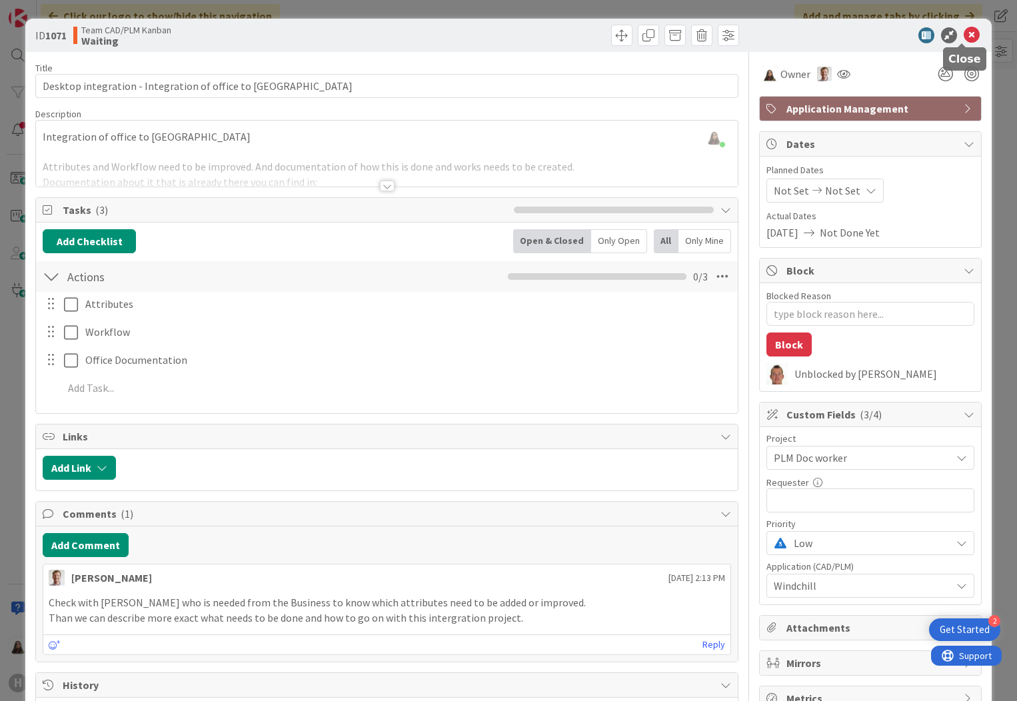
click at [966, 35] on icon at bounding box center [972, 35] width 16 height 16
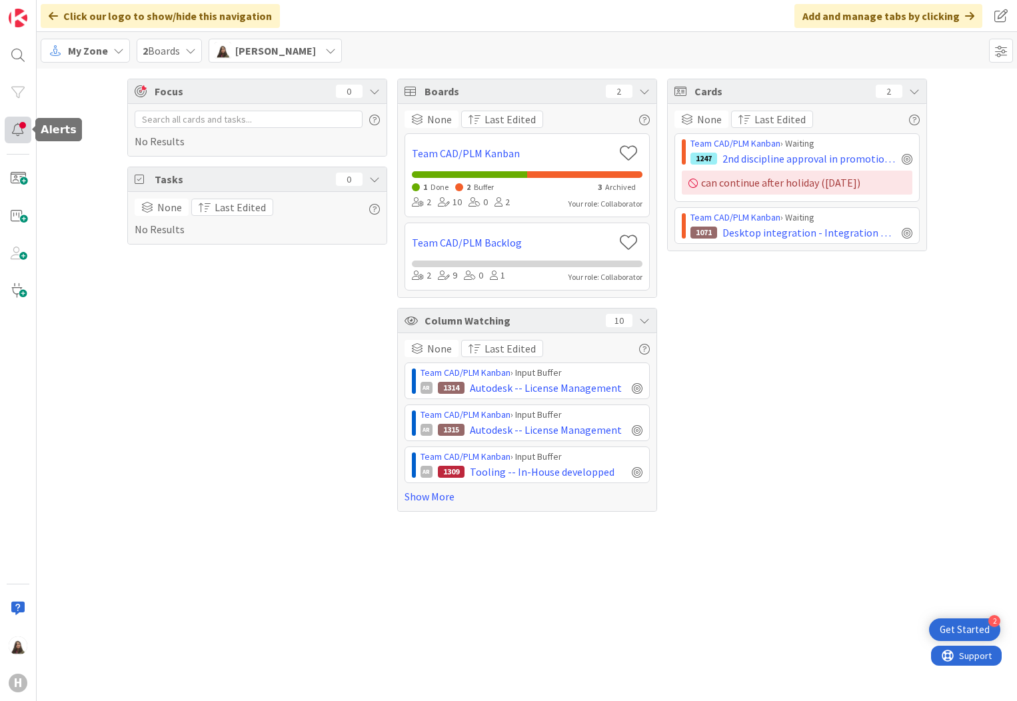
click at [22, 133] on div at bounding box center [18, 130] width 27 height 27
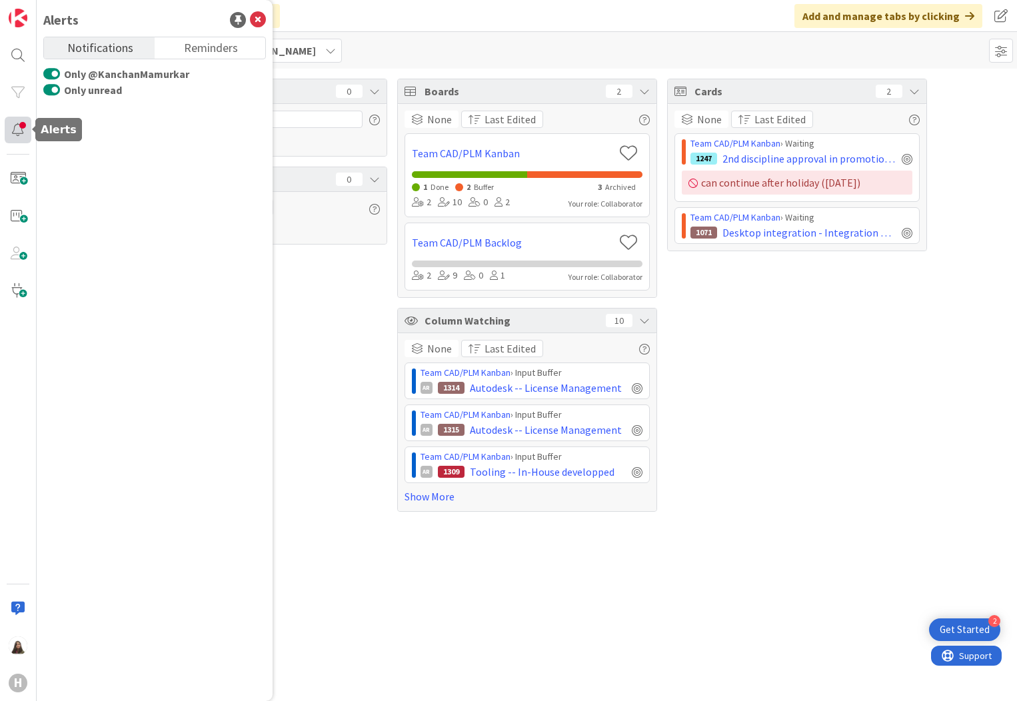
click at [21, 138] on div at bounding box center [18, 130] width 27 height 27
click at [341, 359] on div "Focus 0 No Results Tasks 0 None Last Edited No Results" at bounding box center [257, 295] width 260 height 433
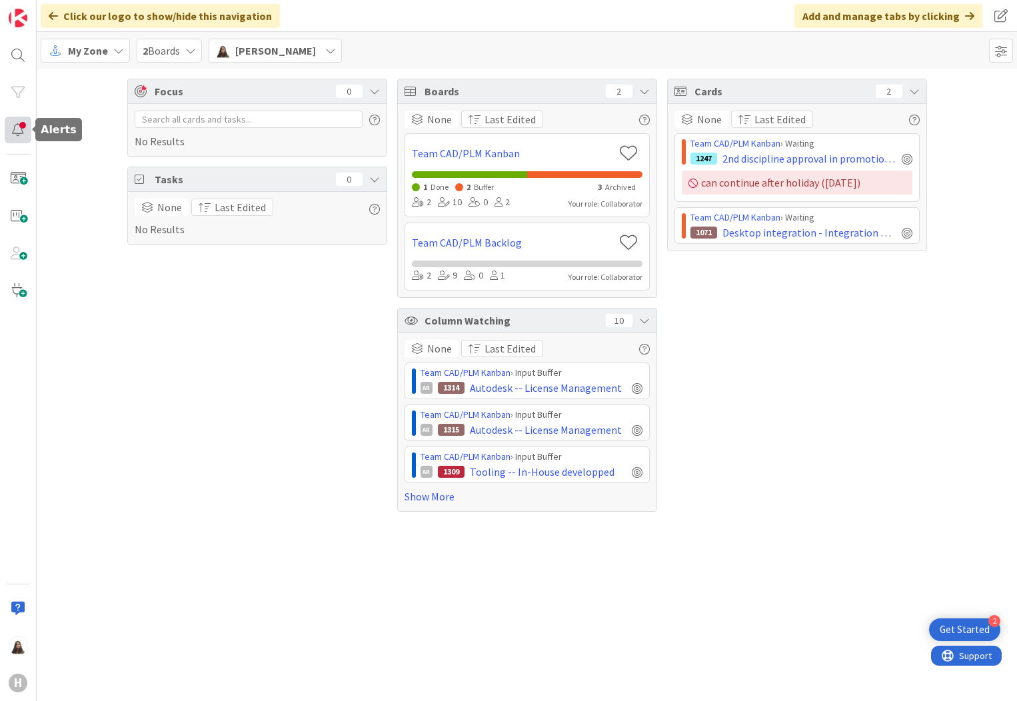
click at [23, 133] on div at bounding box center [18, 130] width 27 height 27
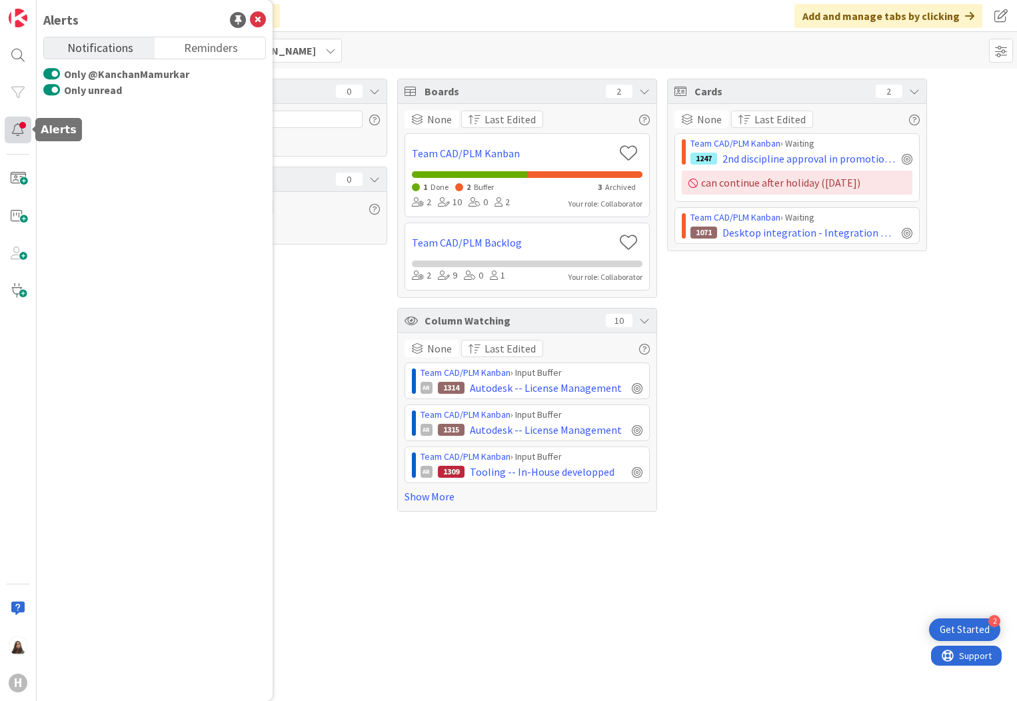
click at [13, 132] on div at bounding box center [18, 130] width 27 height 27
click at [842, 439] on div "Cards 2 None Last Edited Team CAD/PLM Kanban › Waiting 1247 2nd discipline appr…" at bounding box center [797, 295] width 260 height 433
